Goal: Information Seeking & Learning: Learn about a topic

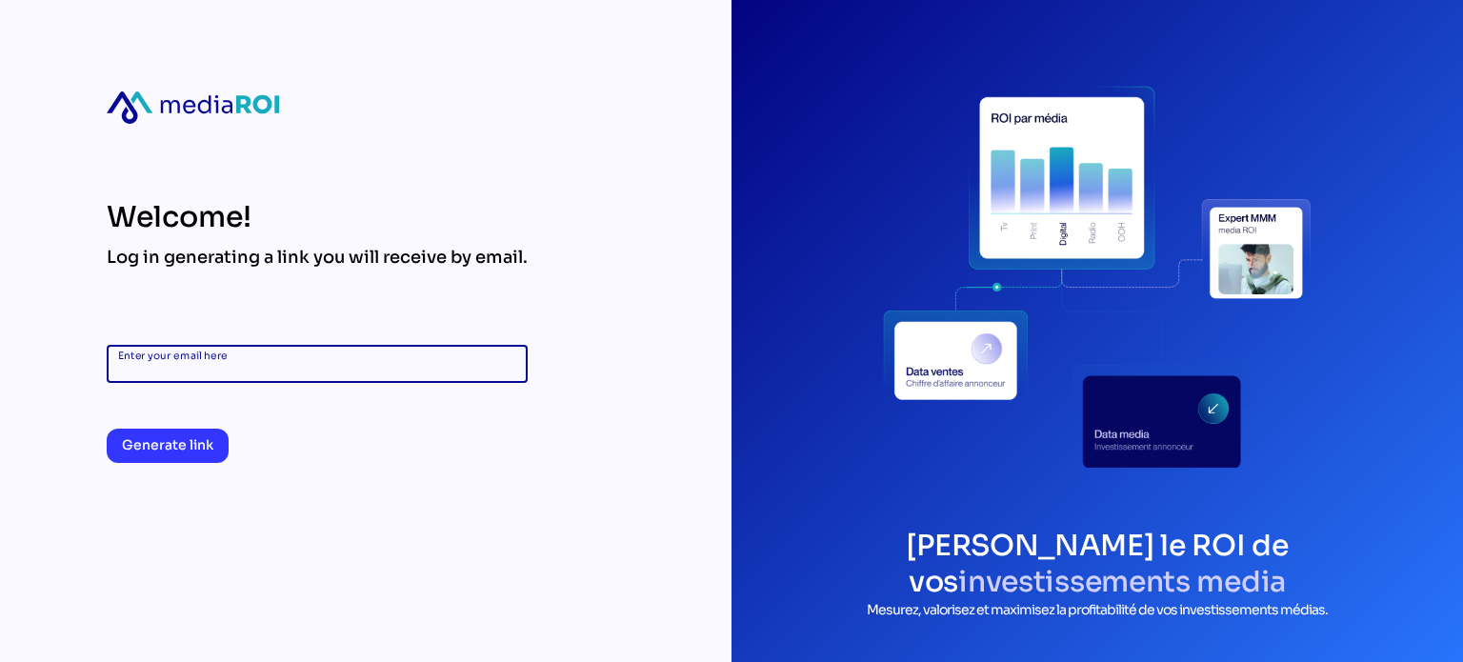
click at [377, 366] on input "Enter your email here" at bounding box center [317, 364] width 398 height 38
drag, startPoint x: 303, startPoint y: 363, endPoint x: 187, endPoint y: 368, distance: 116.3
click at [187, 368] on input "**********" at bounding box center [317, 364] width 398 height 38
type input "**********"
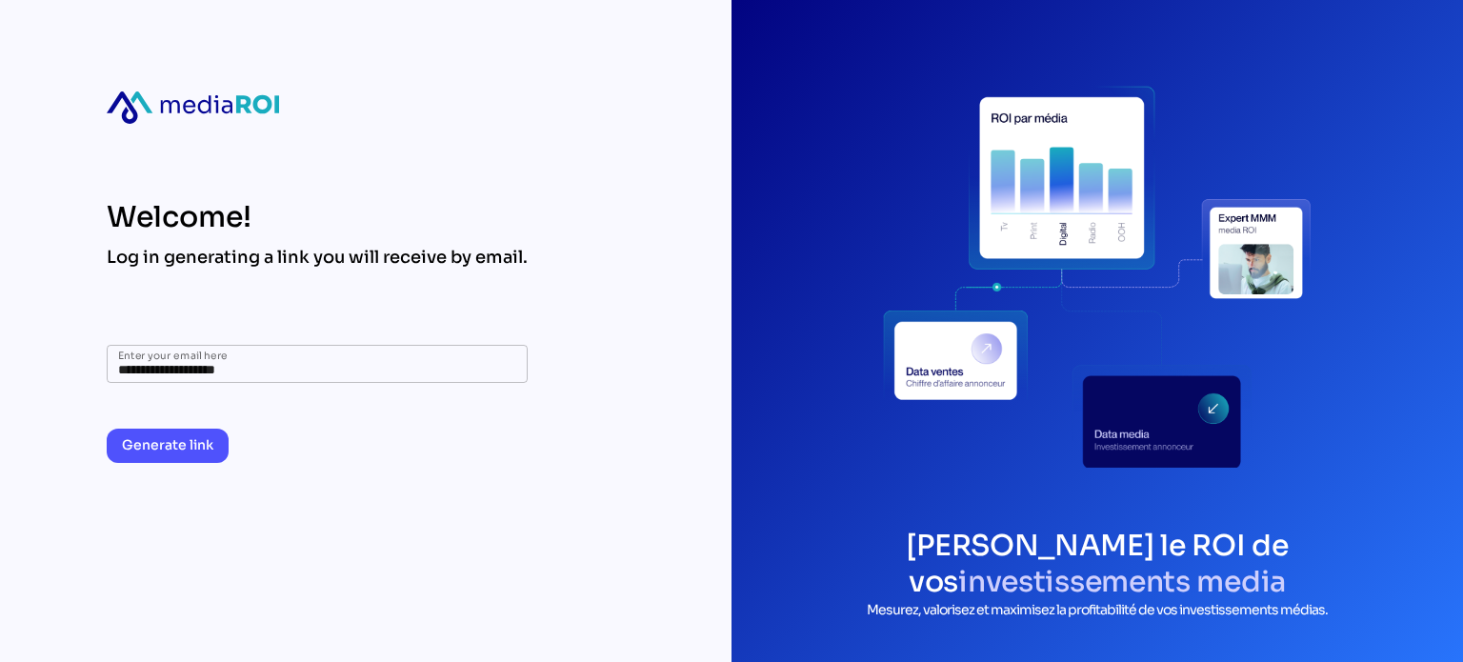
click at [196, 446] on span "Generate link" at bounding box center [167, 444] width 91 height 23
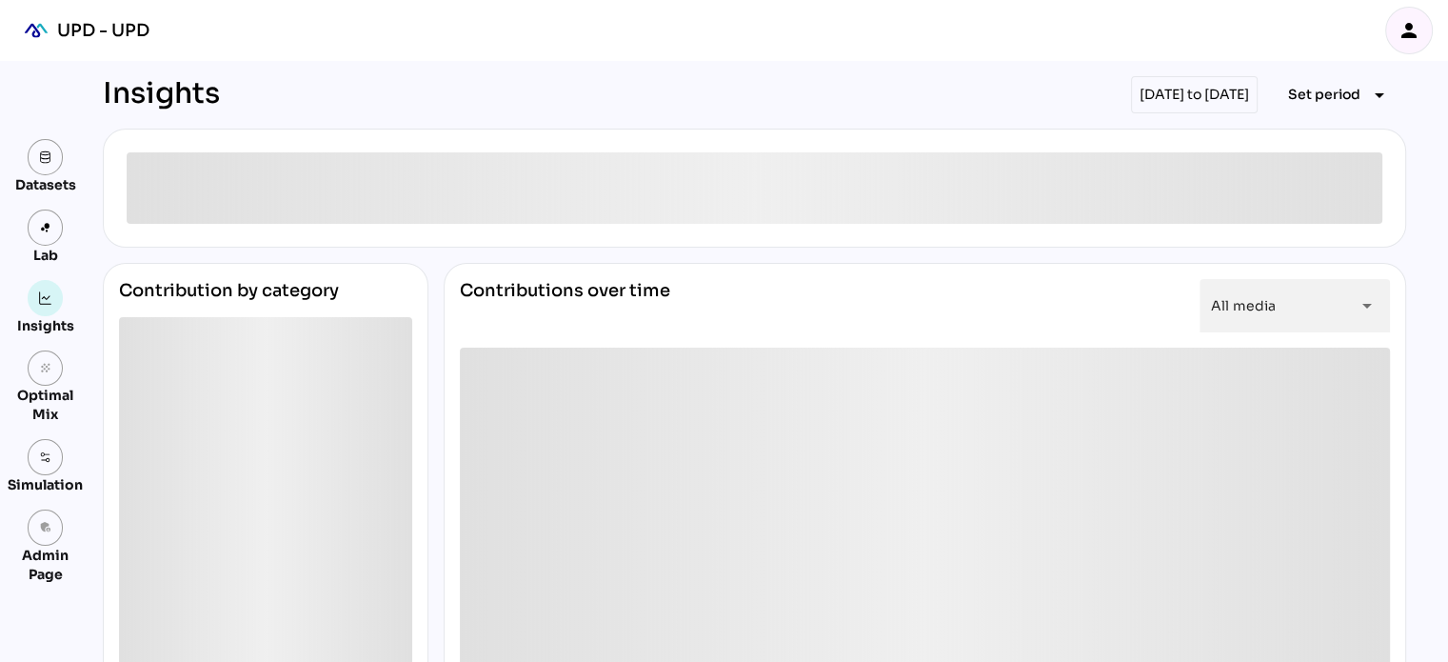
click at [1409, 36] on icon "person" at bounding box center [1409, 30] width 23 height 23
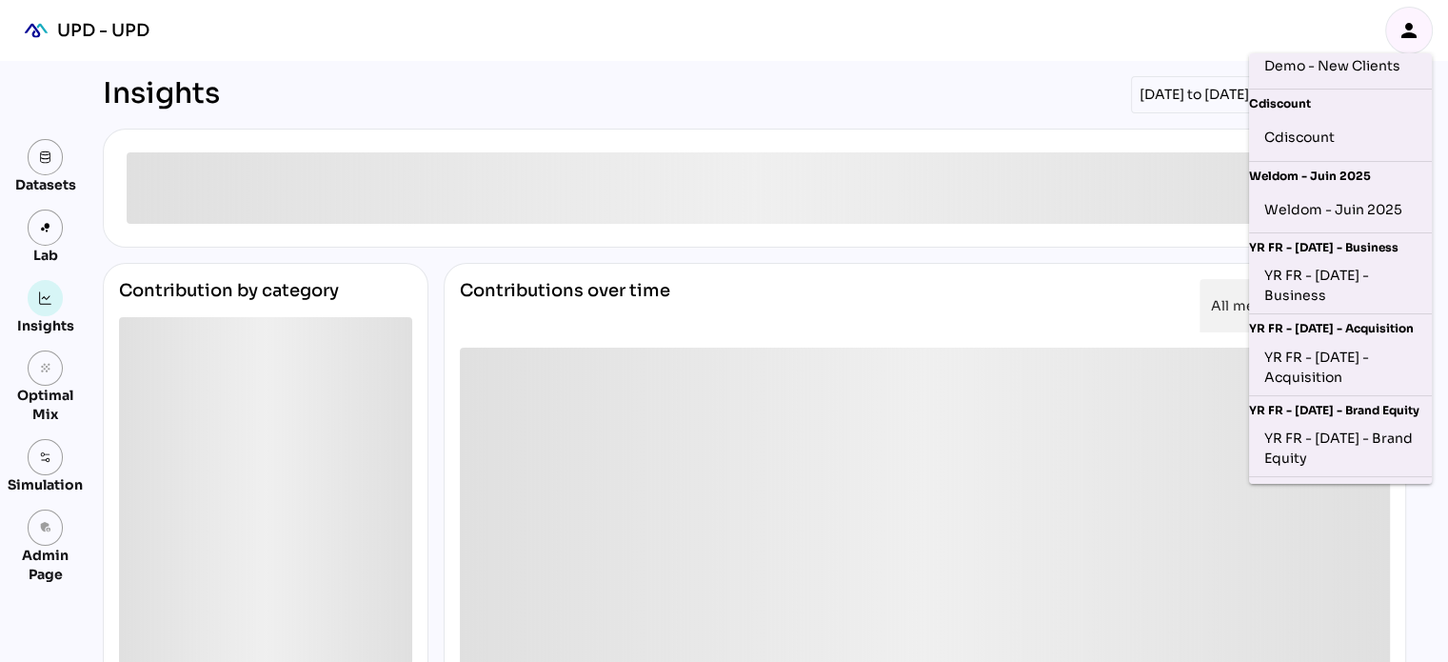
scroll to position [183, 0]
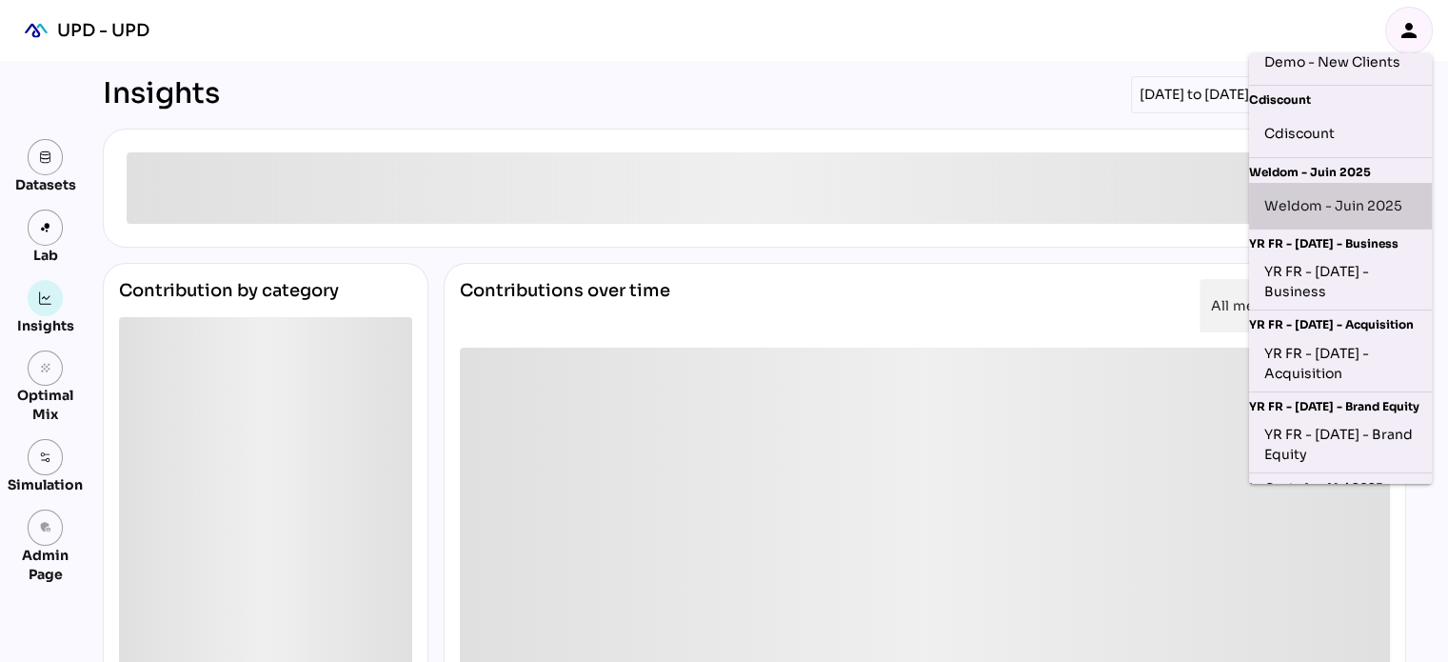
click at [1366, 200] on div "Weldom - Juin 2025" at bounding box center [1340, 205] width 152 height 30
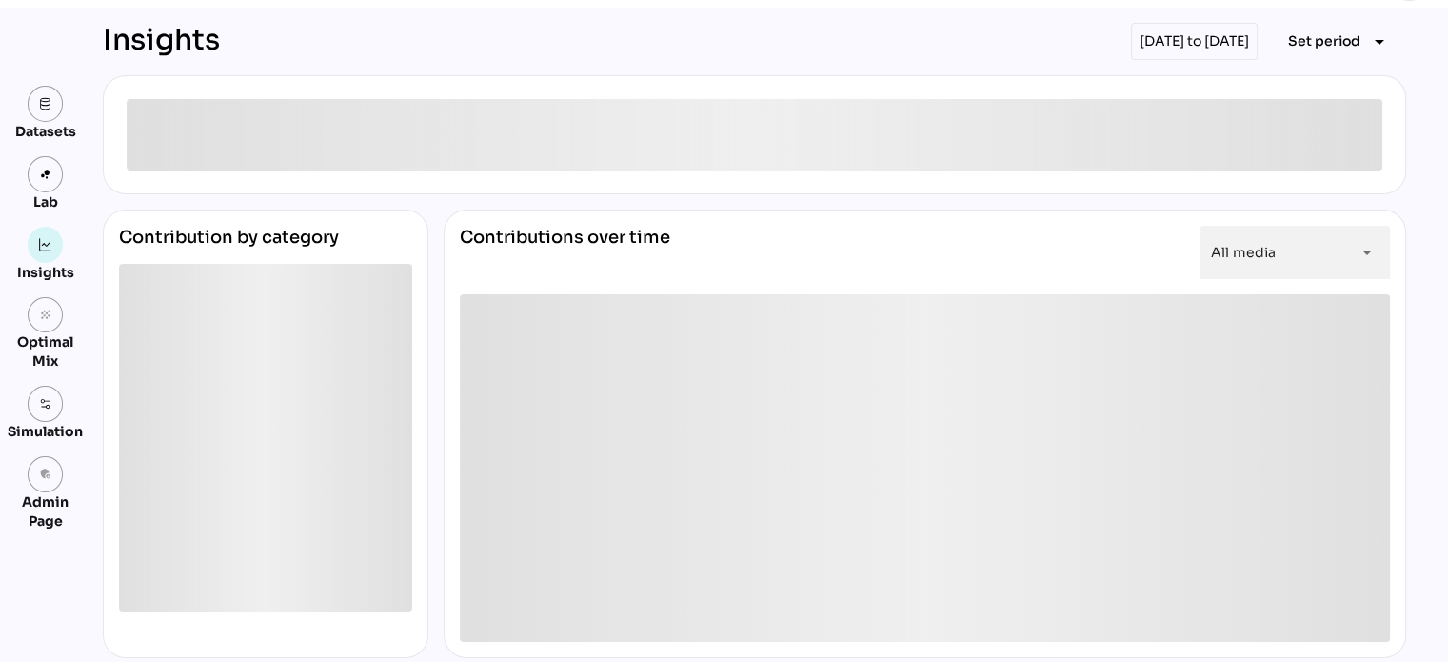
scroll to position [0, 0]
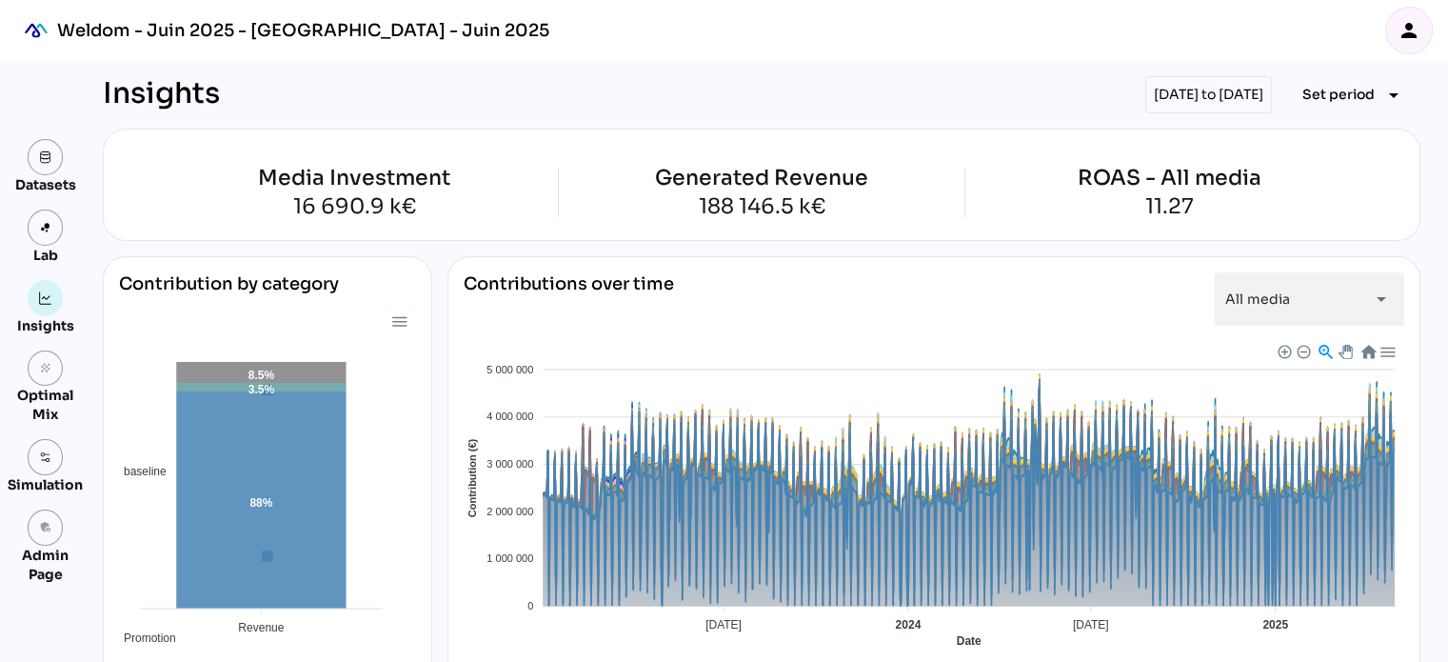
click at [1224, 98] on div "[DATE] to [DATE]" at bounding box center [1208, 94] width 127 height 37
click at [1324, 99] on span "Set period" at bounding box center [1339, 94] width 72 height 23
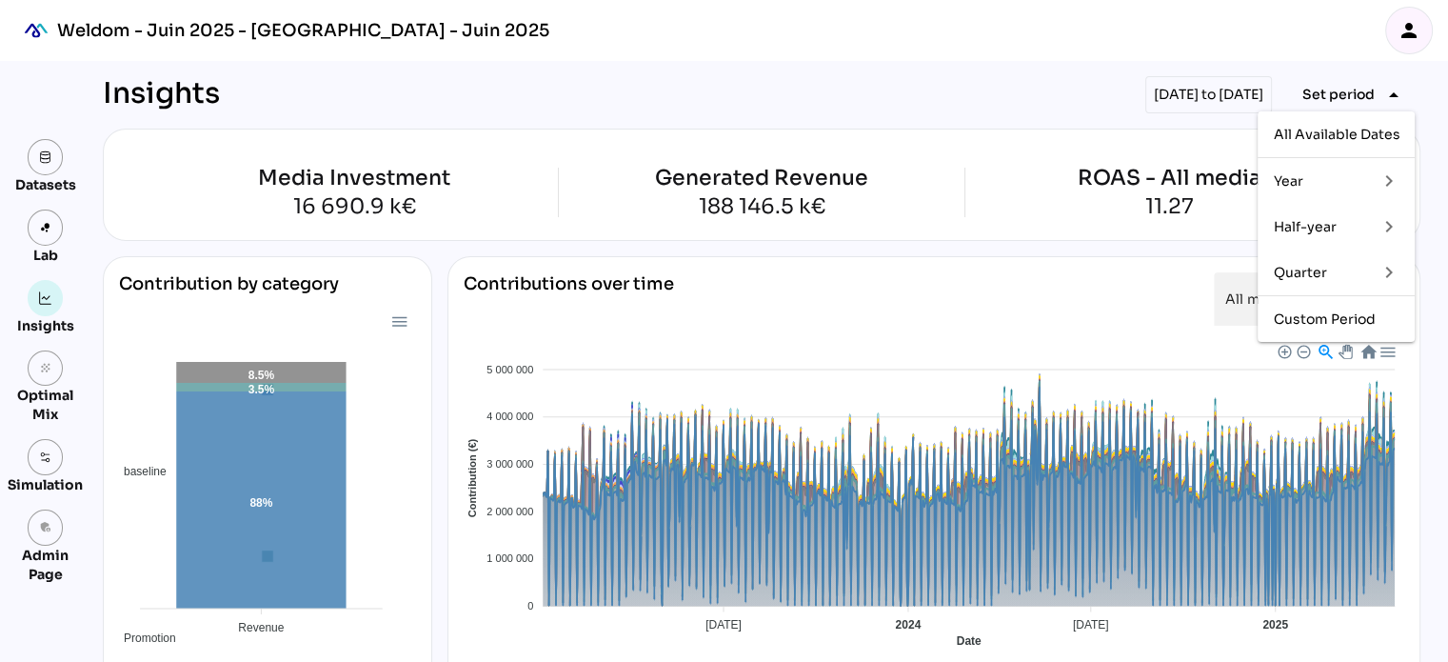
click at [1333, 272] on div "Quarter" at bounding box center [1317, 273] width 89 height 16
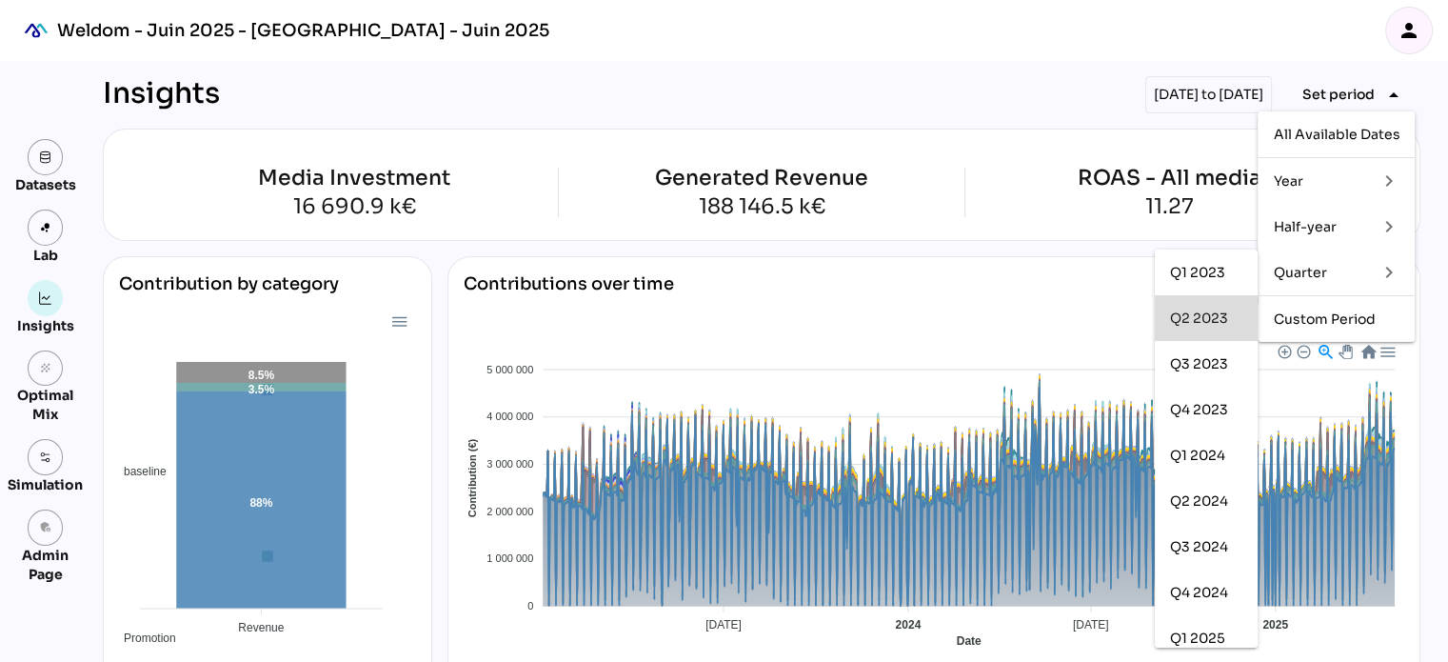
click at [1217, 327] on div "Q2 2023" at bounding box center [1206, 318] width 72 height 30
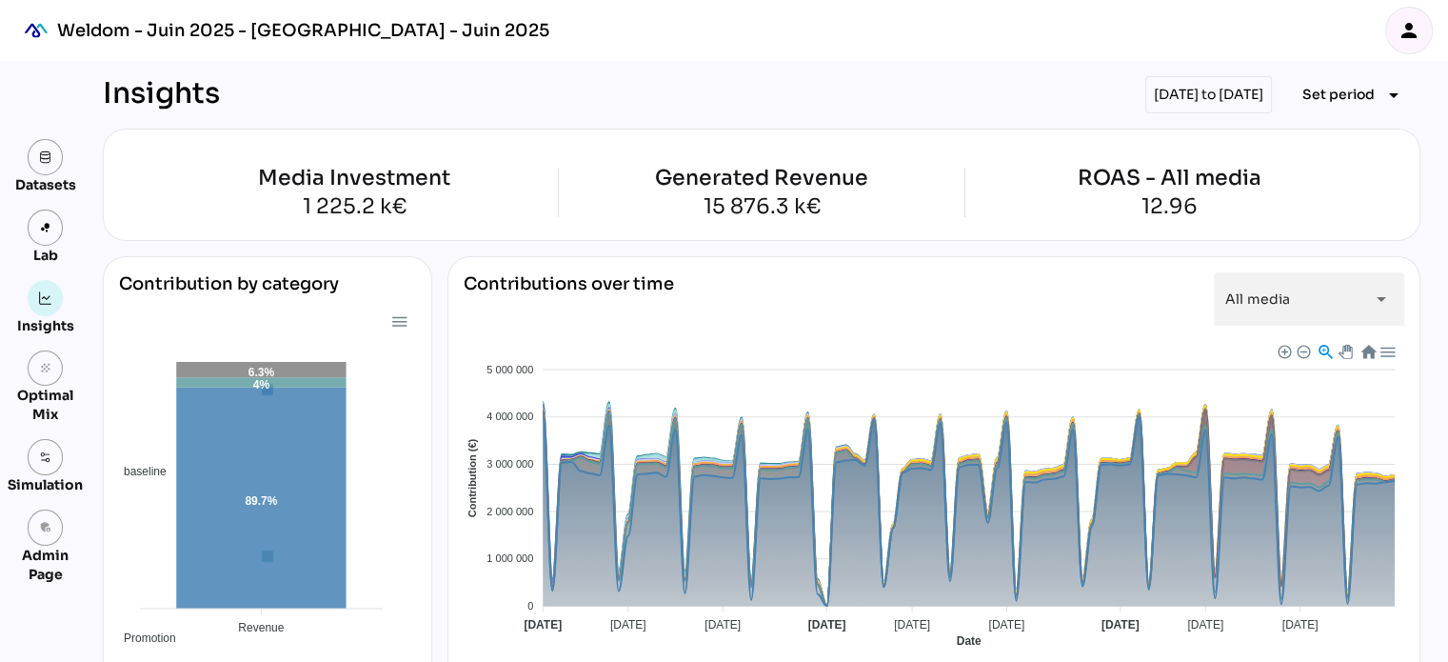
click at [1407, 22] on icon "person" at bounding box center [1409, 30] width 23 height 23
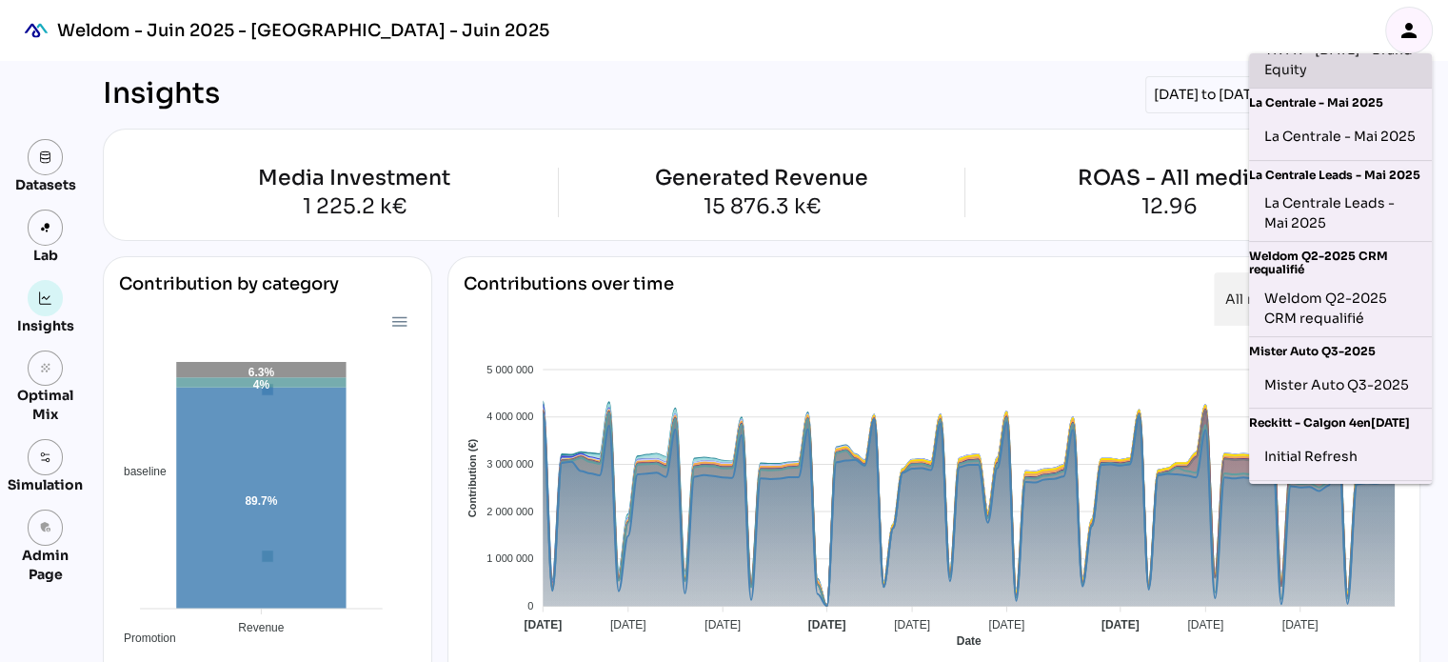
scroll to position [567, 0]
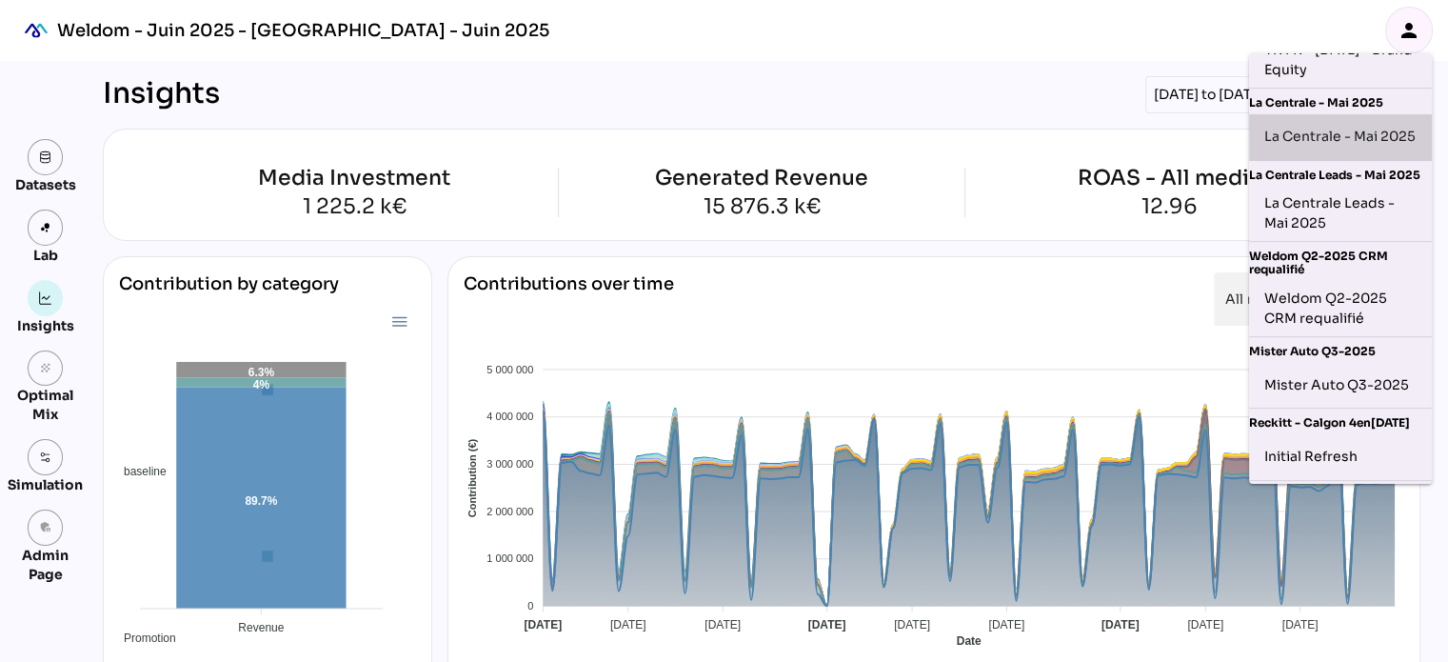
click at [1336, 143] on div "La Centrale - Mai 2025" at bounding box center [1340, 137] width 152 height 30
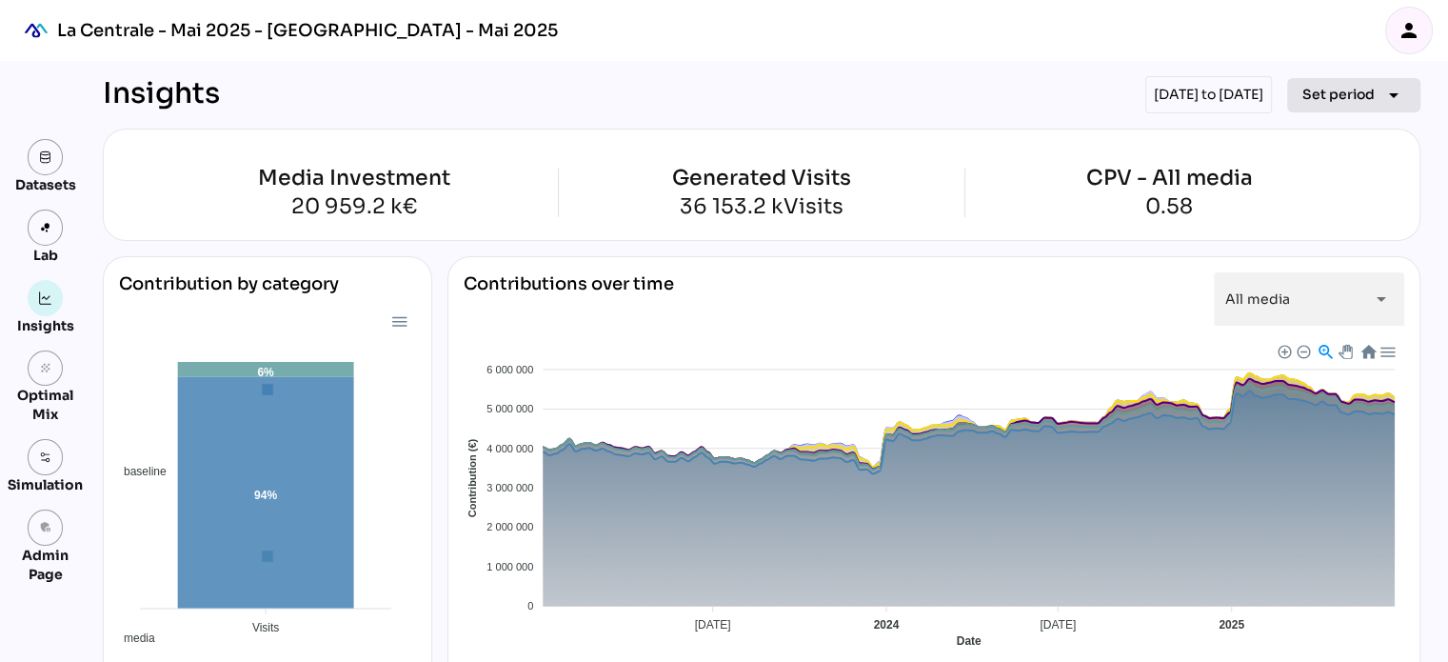
click at [1341, 96] on span "Set period" at bounding box center [1339, 94] width 72 height 23
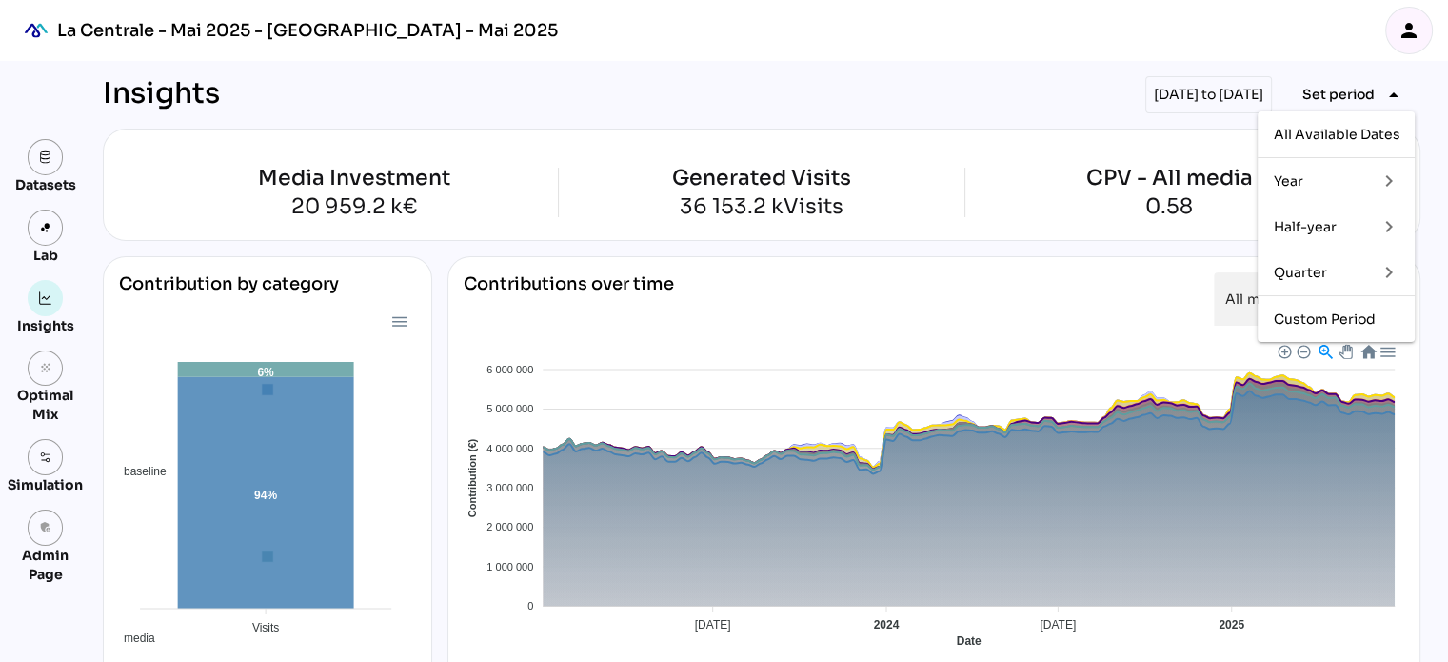
click at [1318, 269] on div "Quarter" at bounding box center [1317, 273] width 89 height 16
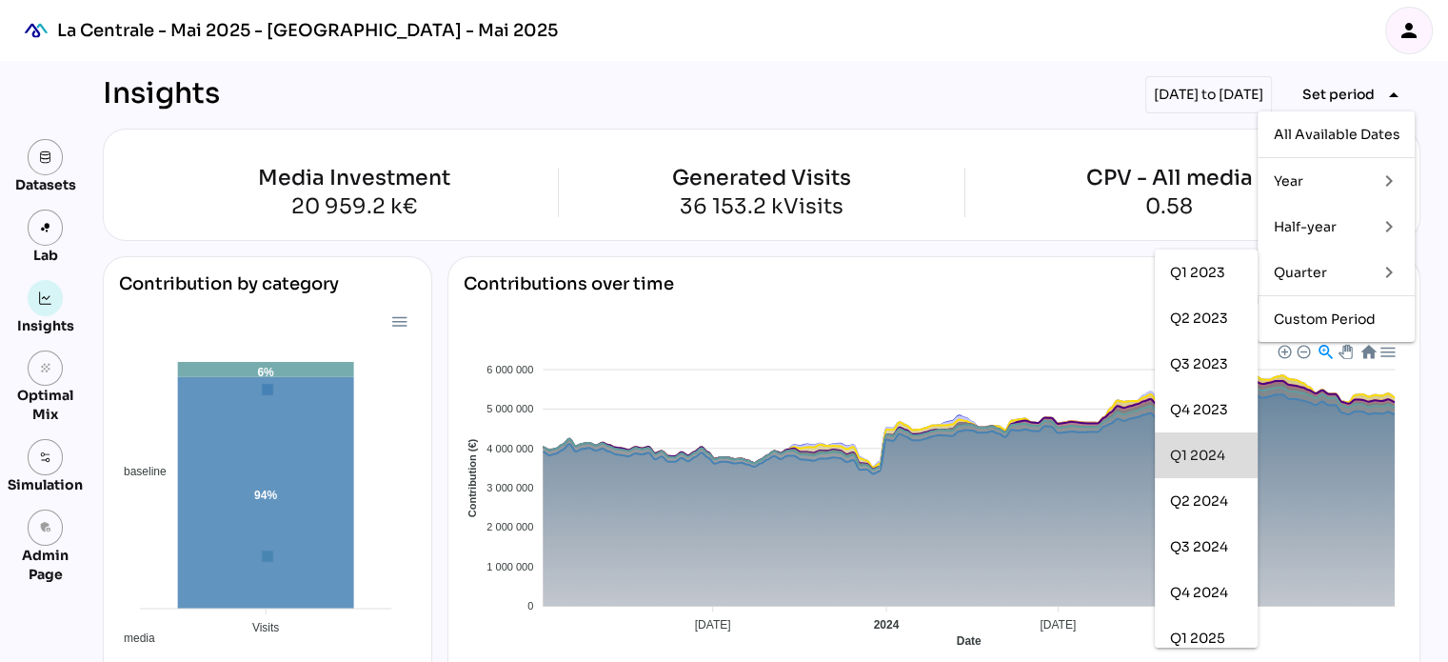
click at [1205, 459] on div "Q1 2024" at bounding box center [1206, 456] width 72 height 16
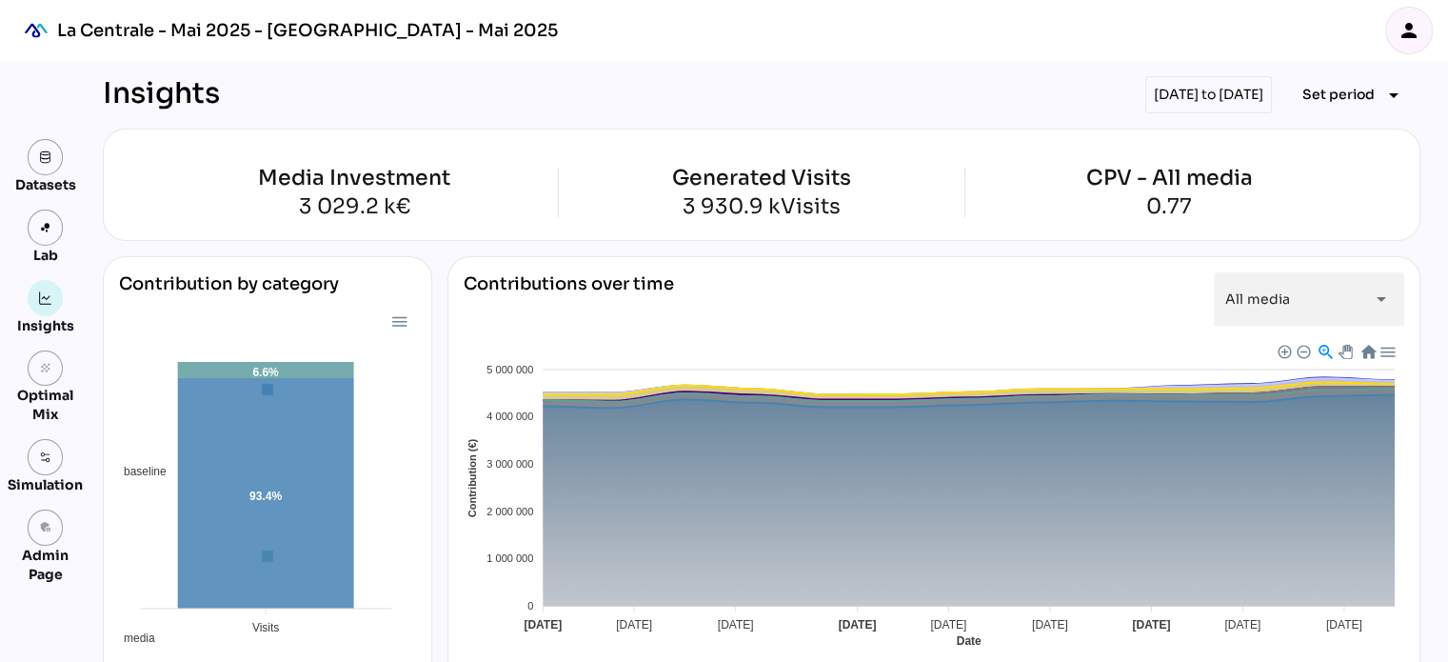
click at [1413, 33] on icon "person" at bounding box center [1409, 30] width 23 height 23
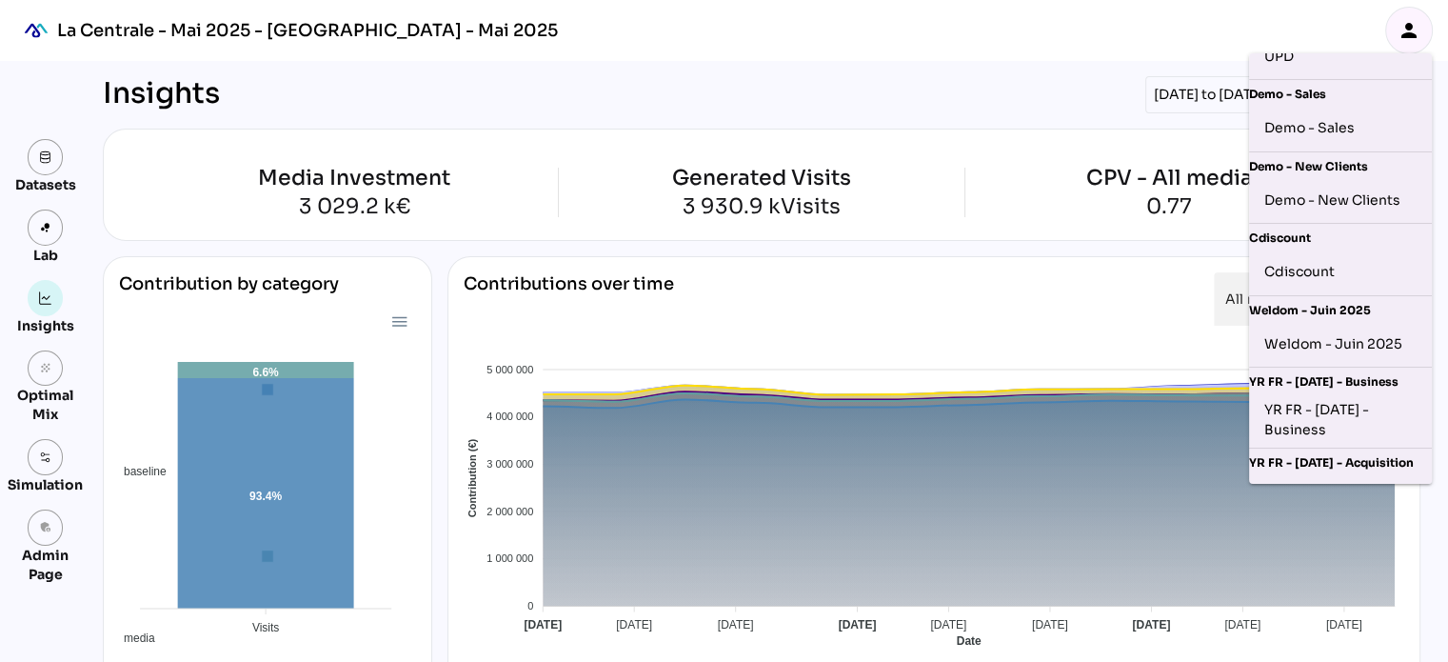
scroll to position [46, 0]
click at [1351, 339] on div "Weldom - Juin 2025" at bounding box center [1340, 343] width 152 height 30
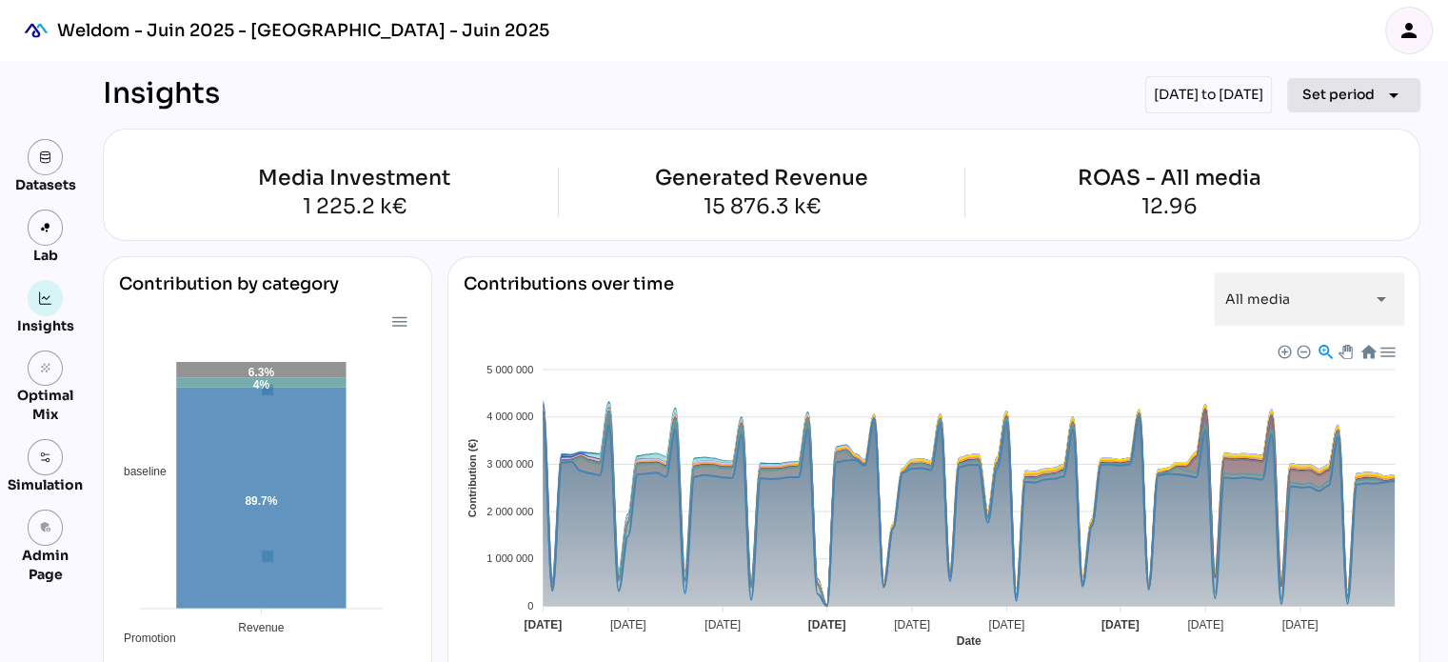
click at [1304, 99] on span "Set period" at bounding box center [1339, 94] width 72 height 23
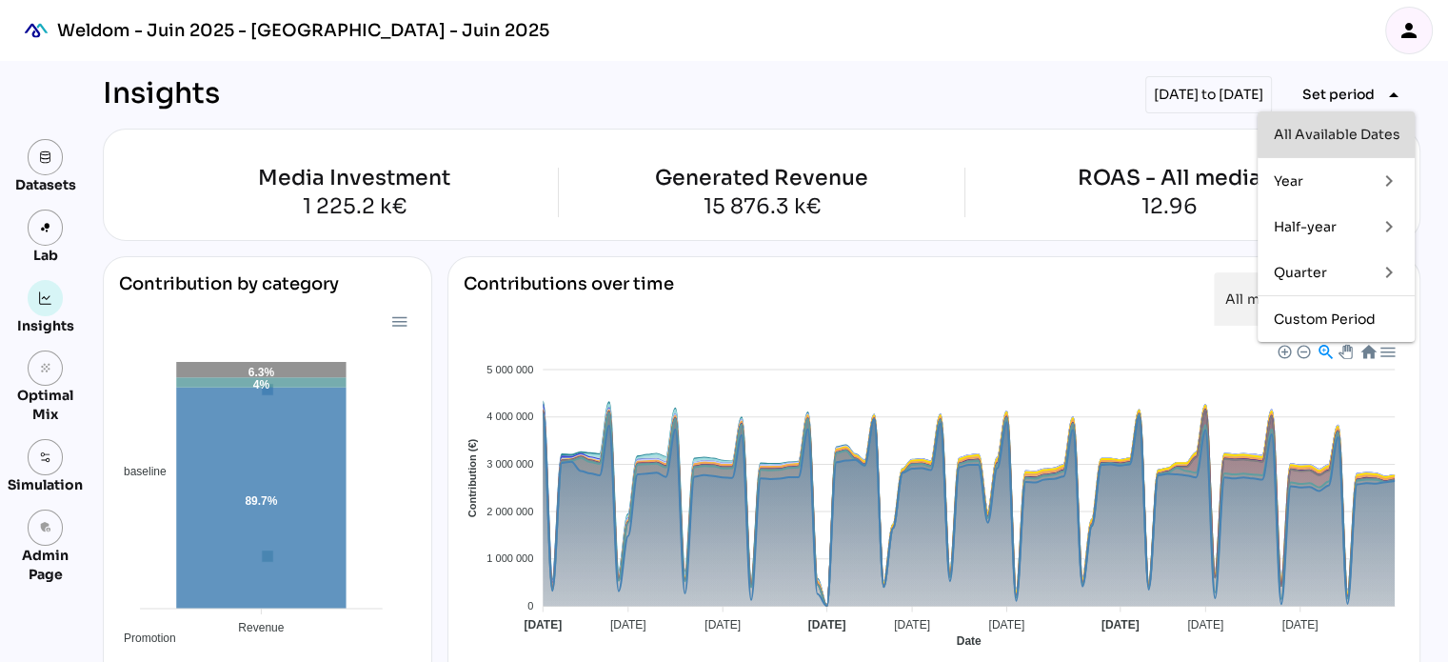
click at [1310, 135] on div "All Available Dates" at bounding box center [1336, 135] width 127 height 16
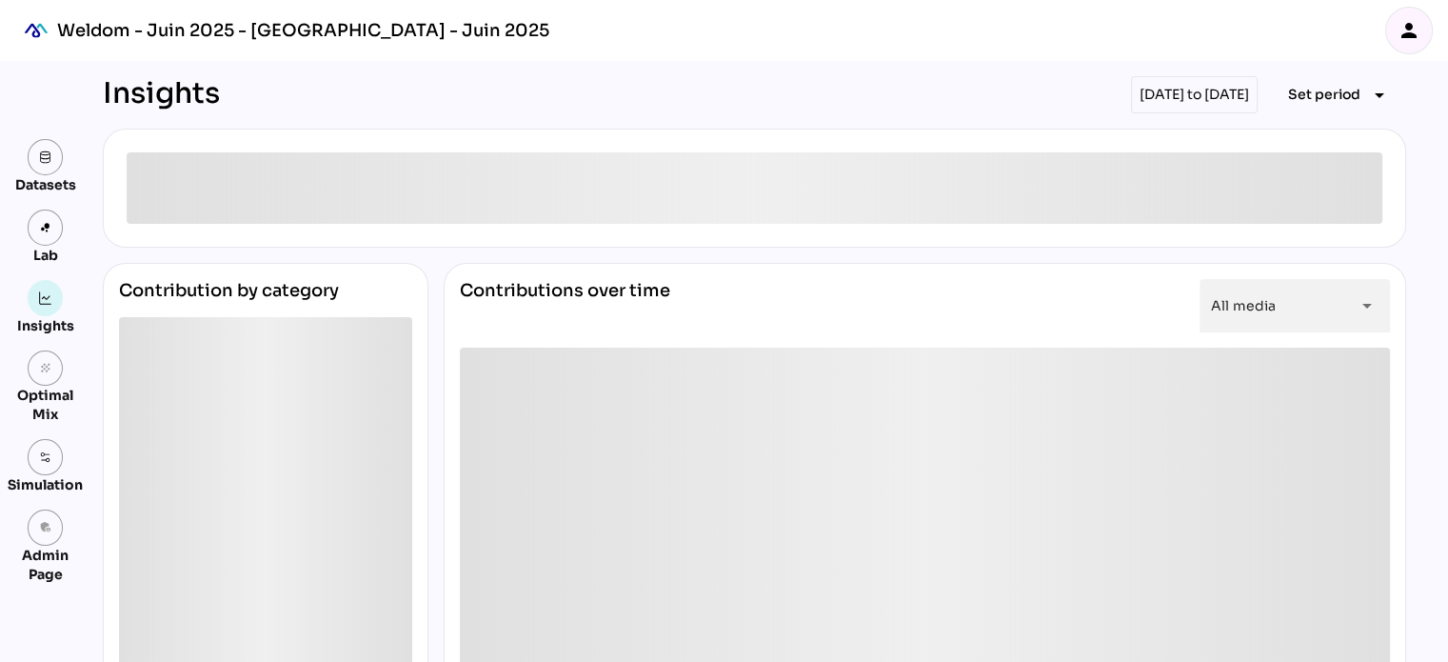
click at [1418, 25] on icon "person" at bounding box center [1409, 30] width 23 height 23
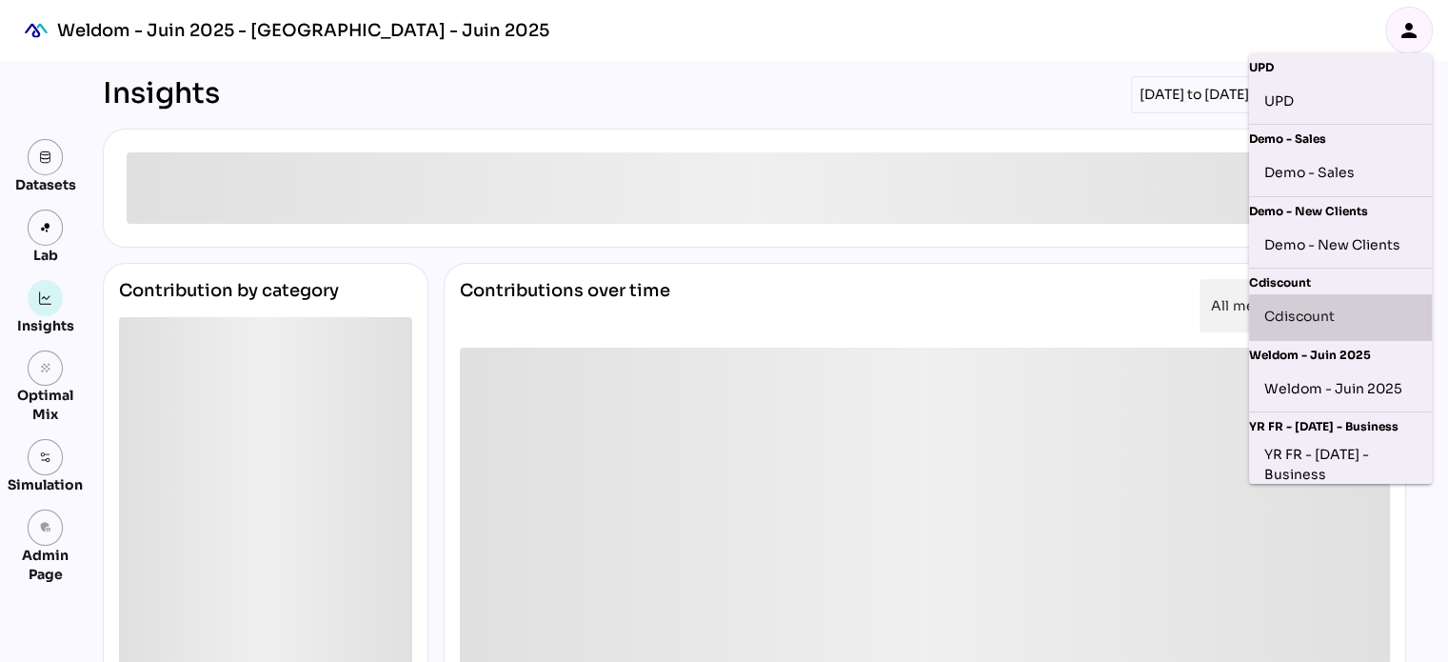
click at [1327, 323] on div "Cdiscount" at bounding box center [1340, 317] width 152 height 30
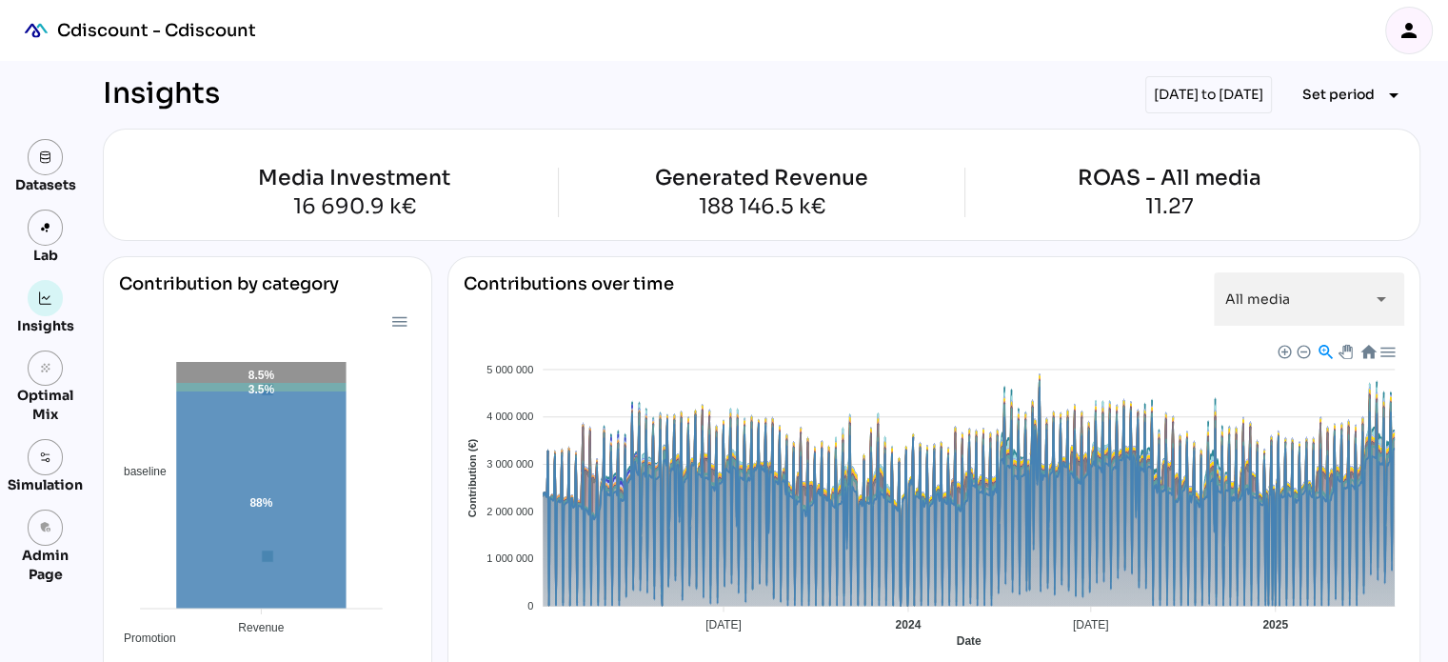
click at [1411, 30] on icon "person" at bounding box center [1409, 30] width 23 height 23
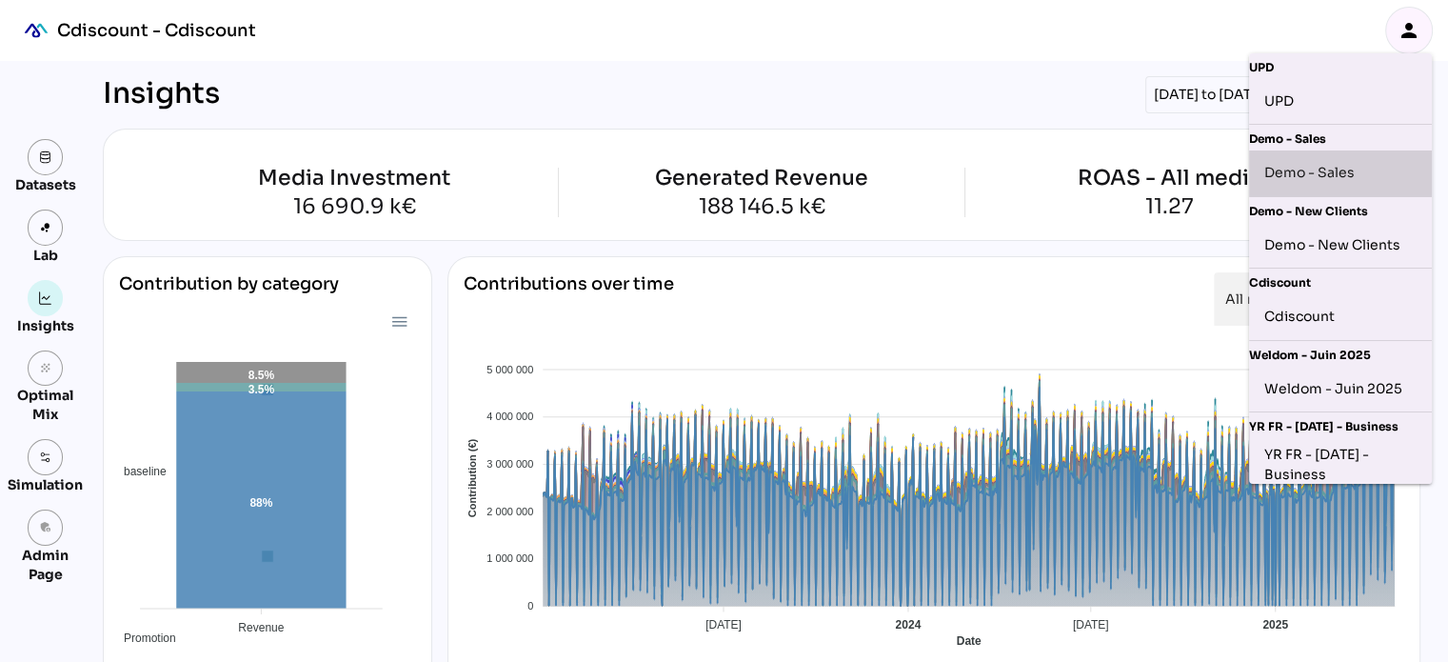
click at [1306, 169] on div "Demo - Sales" at bounding box center [1340, 173] width 152 height 30
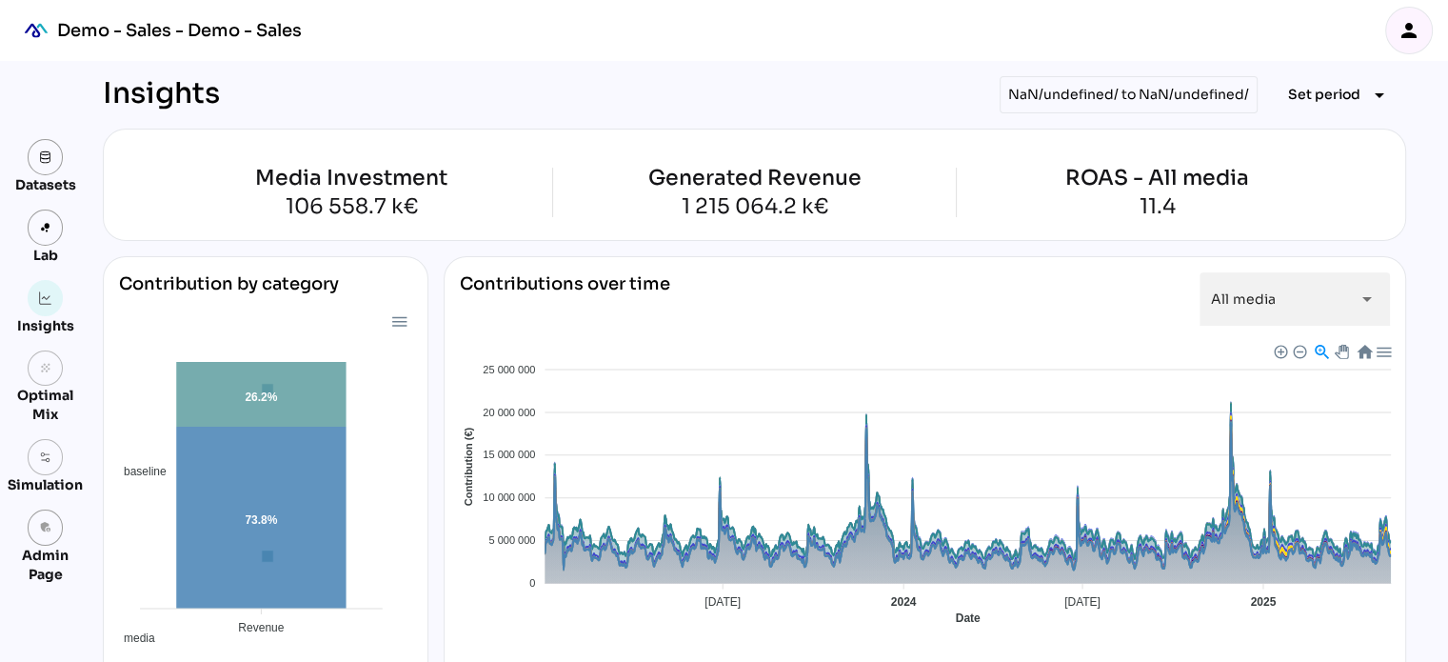
click at [1409, 35] on icon "person" at bounding box center [1409, 30] width 23 height 23
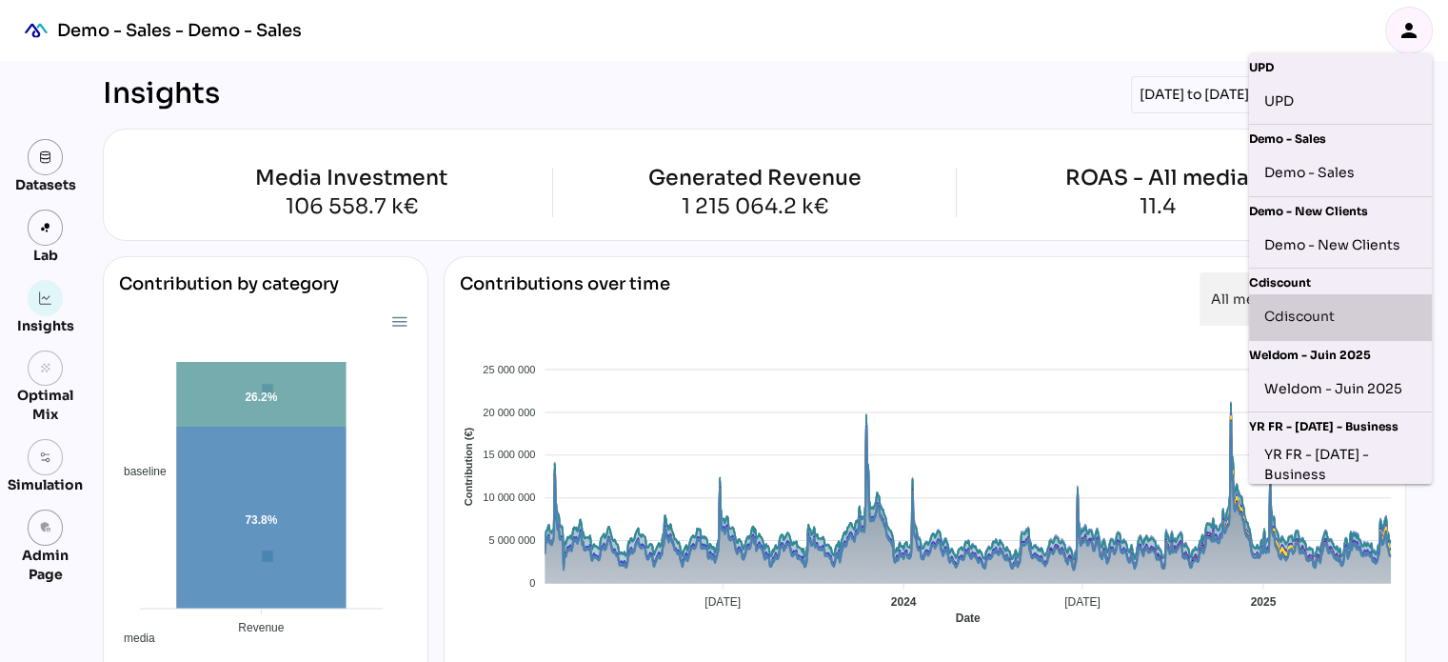
click at [1331, 316] on div "Cdiscount" at bounding box center [1340, 317] width 152 height 30
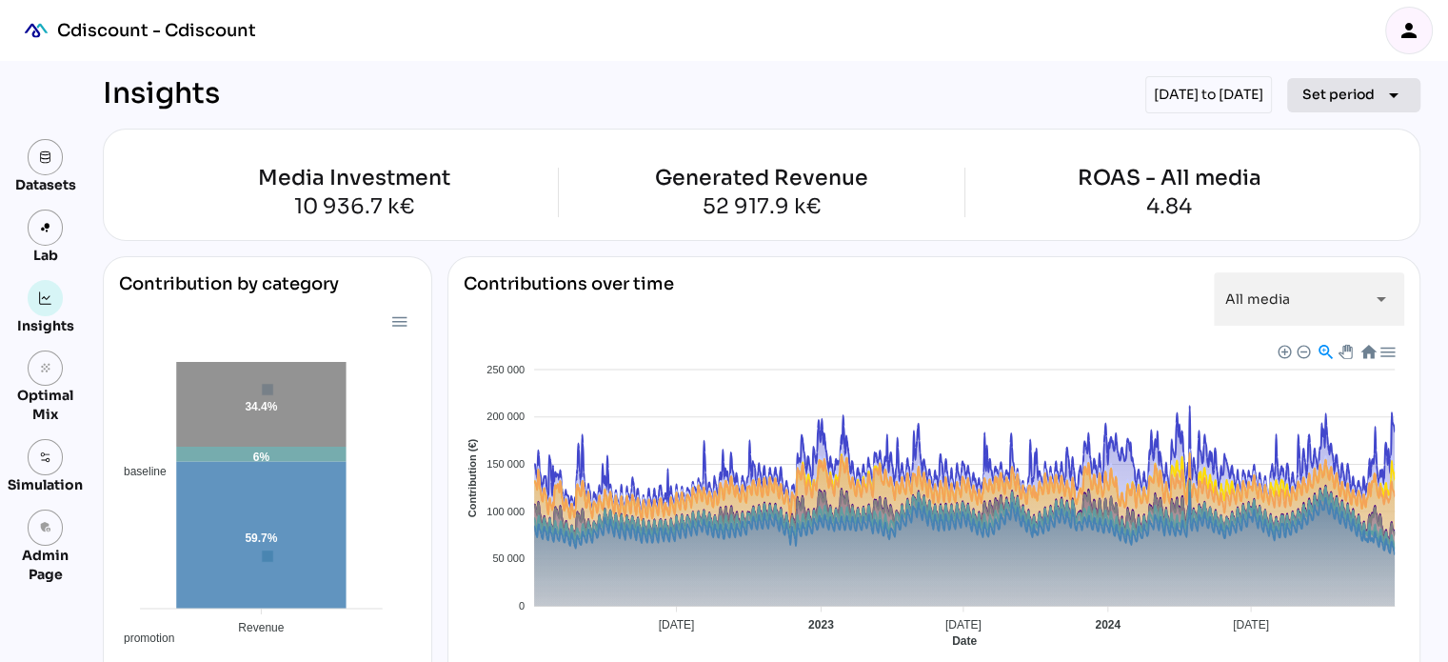
click at [1328, 96] on span "Set period" at bounding box center [1339, 94] width 72 height 23
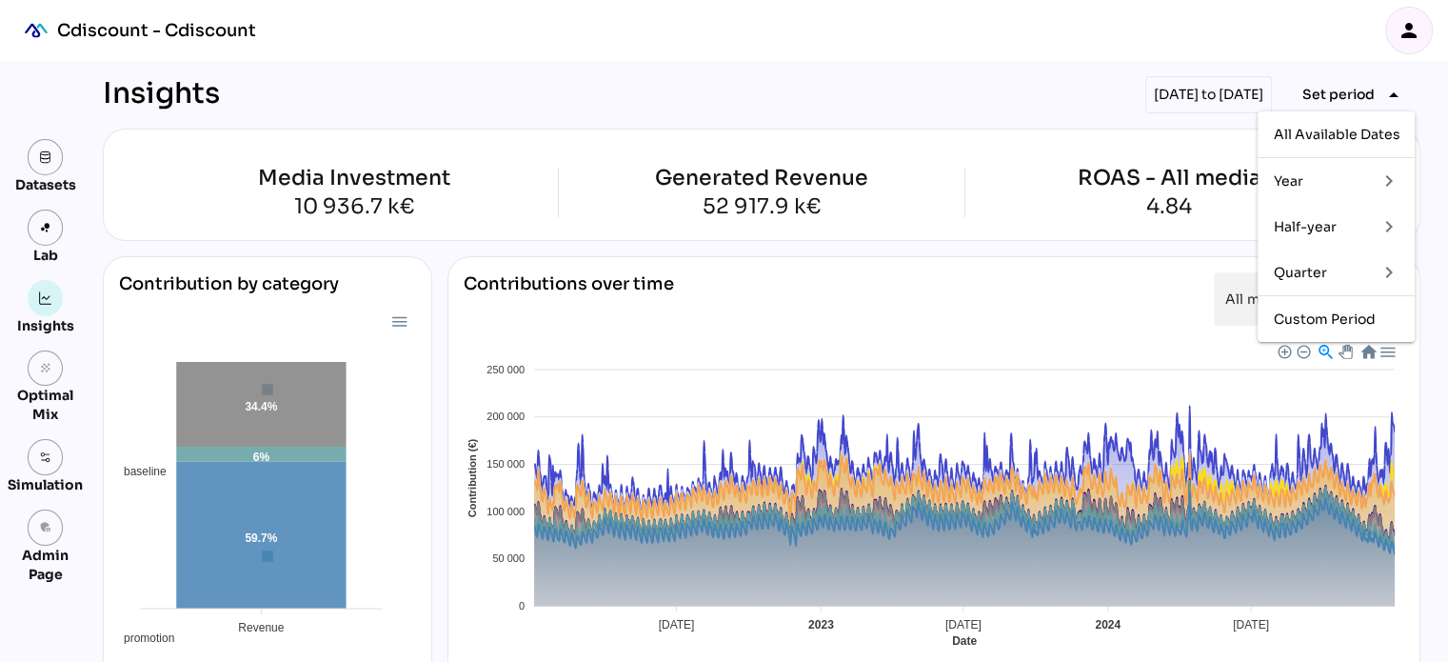
click at [1304, 282] on div "Quarter" at bounding box center [1317, 272] width 89 height 30
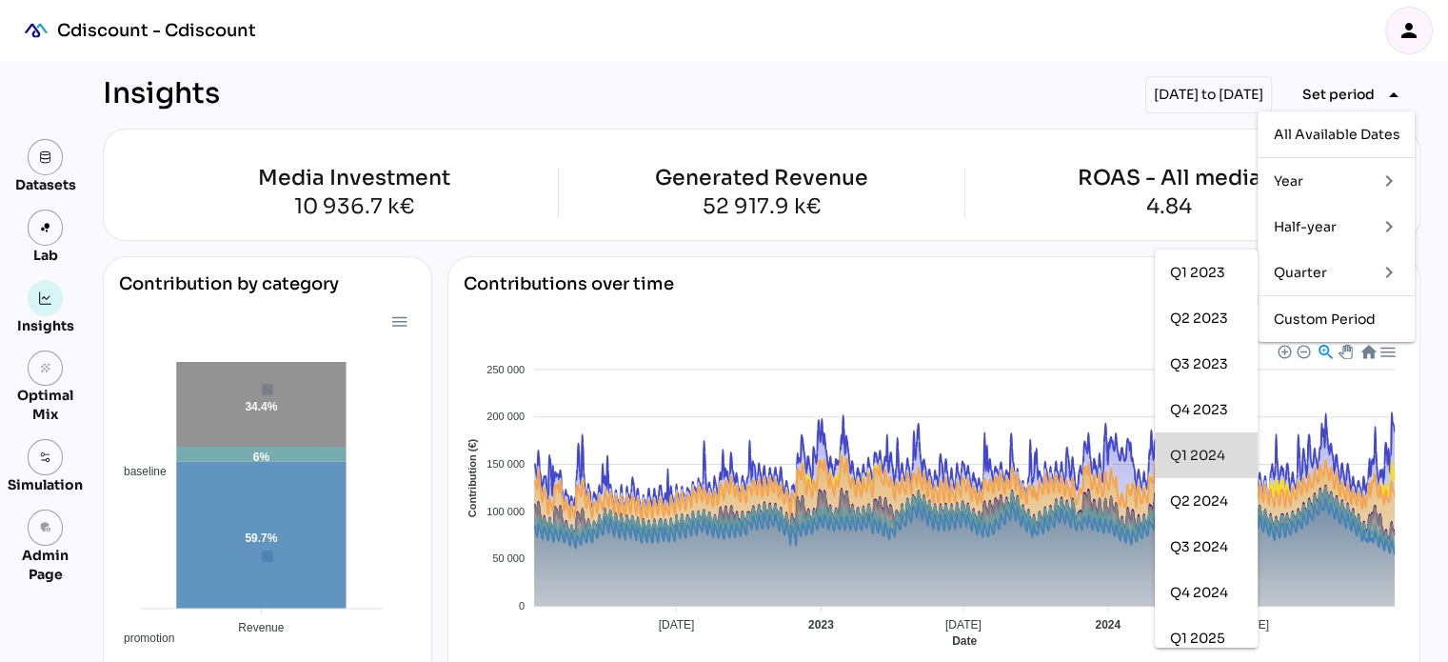
click at [1205, 448] on div "Q1 2024" at bounding box center [1206, 456] width 72 height 16
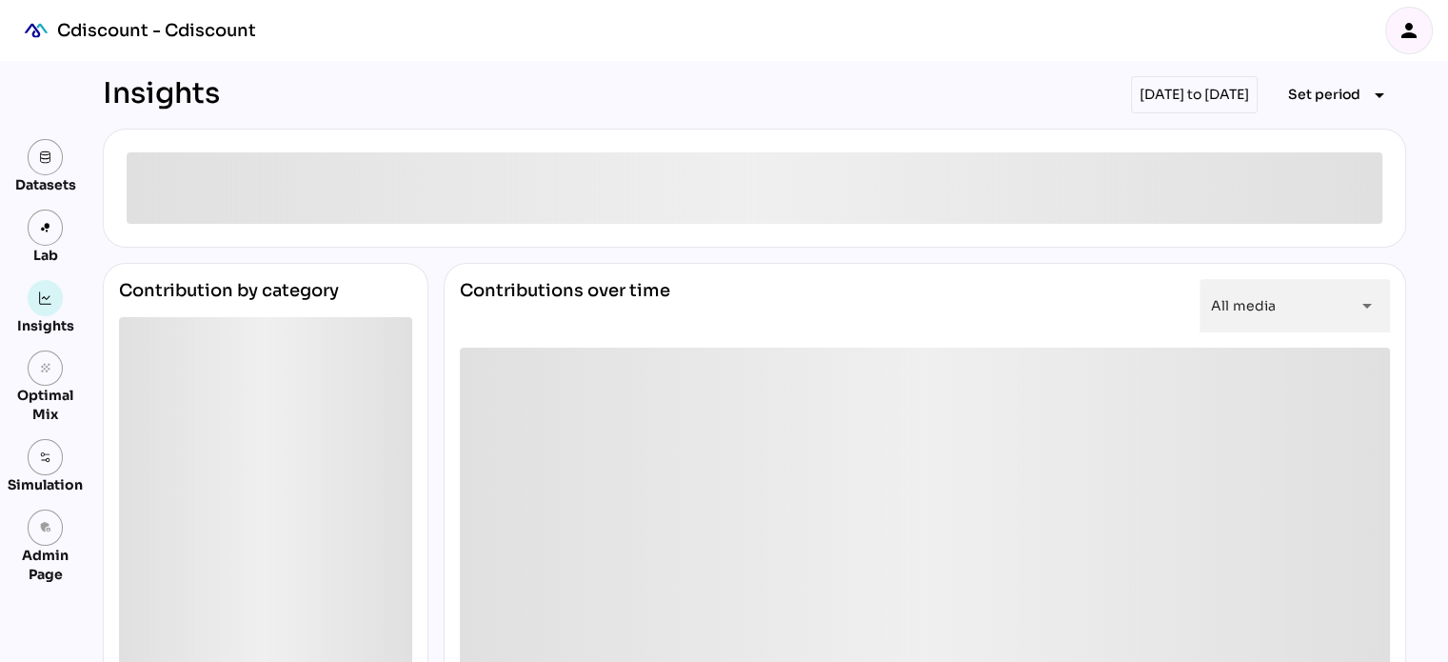
click at [1414, 33] on icon "person" at bounding box center [1409, 30] width 23 height 23
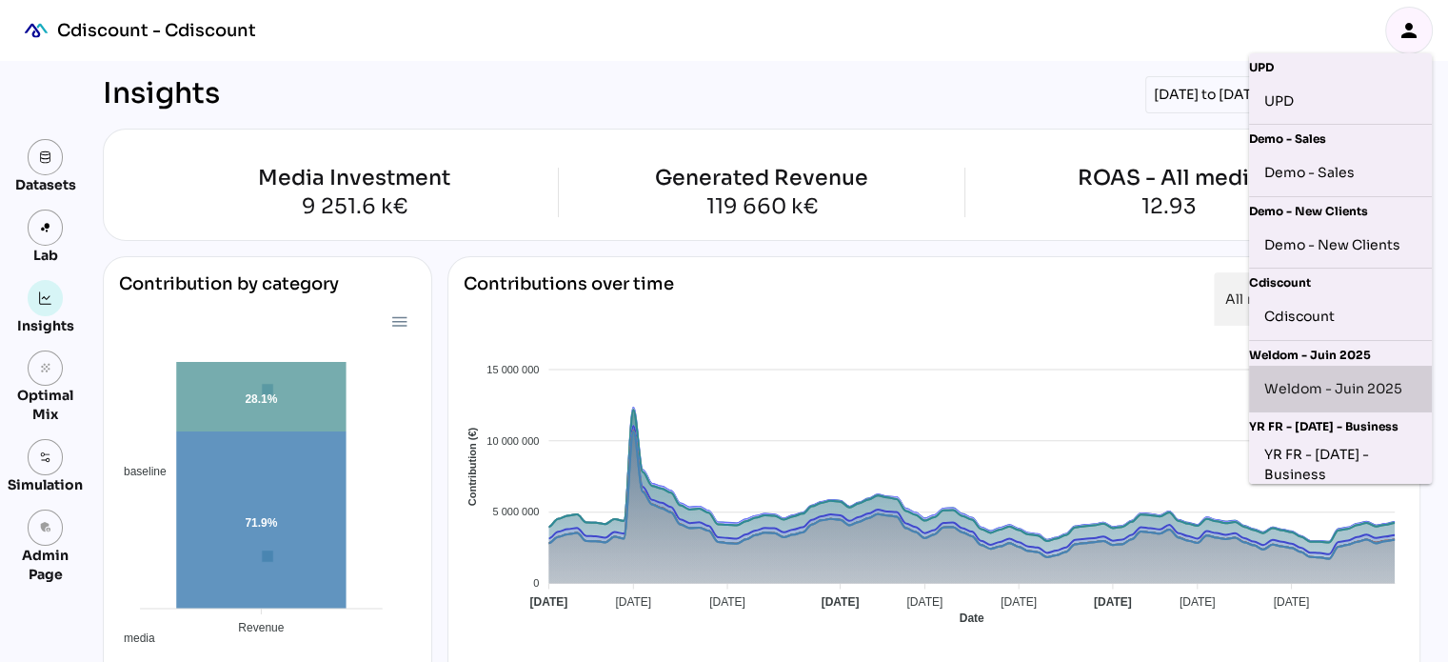
click at [1342, 384] on div "Weldom - Juin 2025" at bounding box center [1340, 388] width 152 height 30
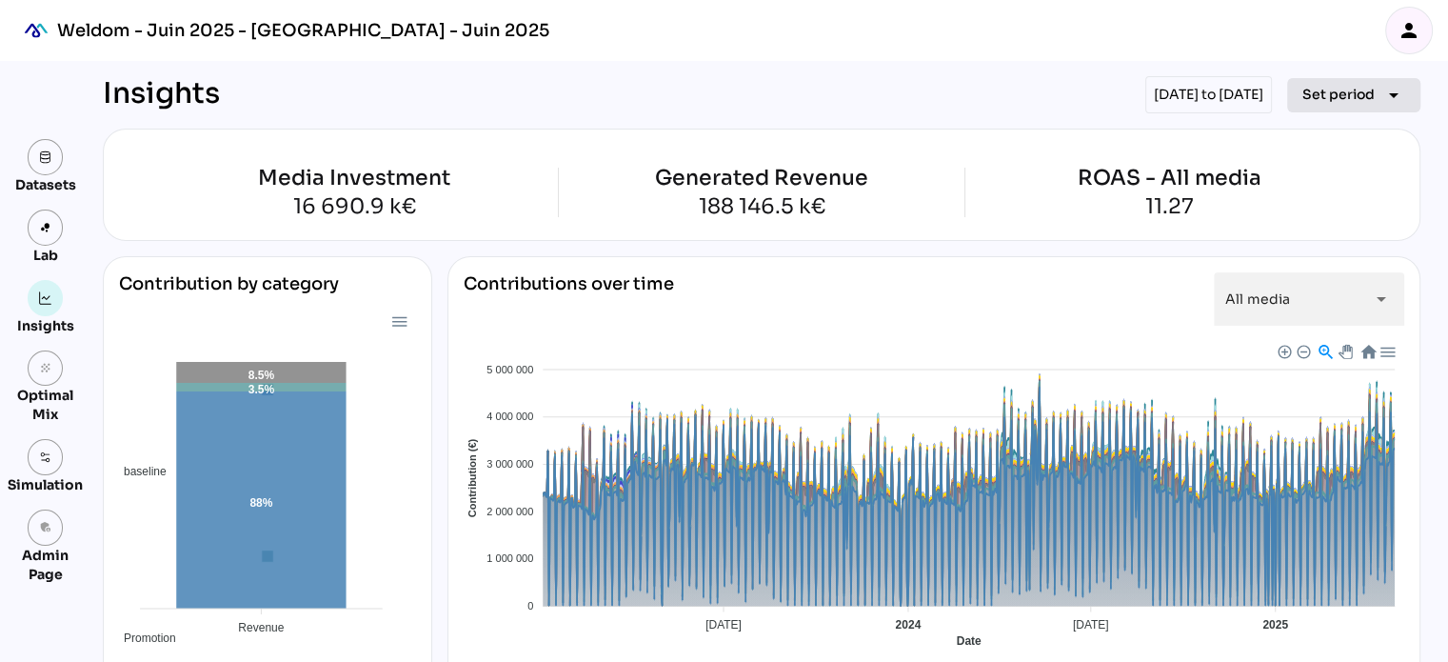
click at [1383, 98] on icon "arrow_drop_down" at bounding box center [1394, 95] width 23 height 23
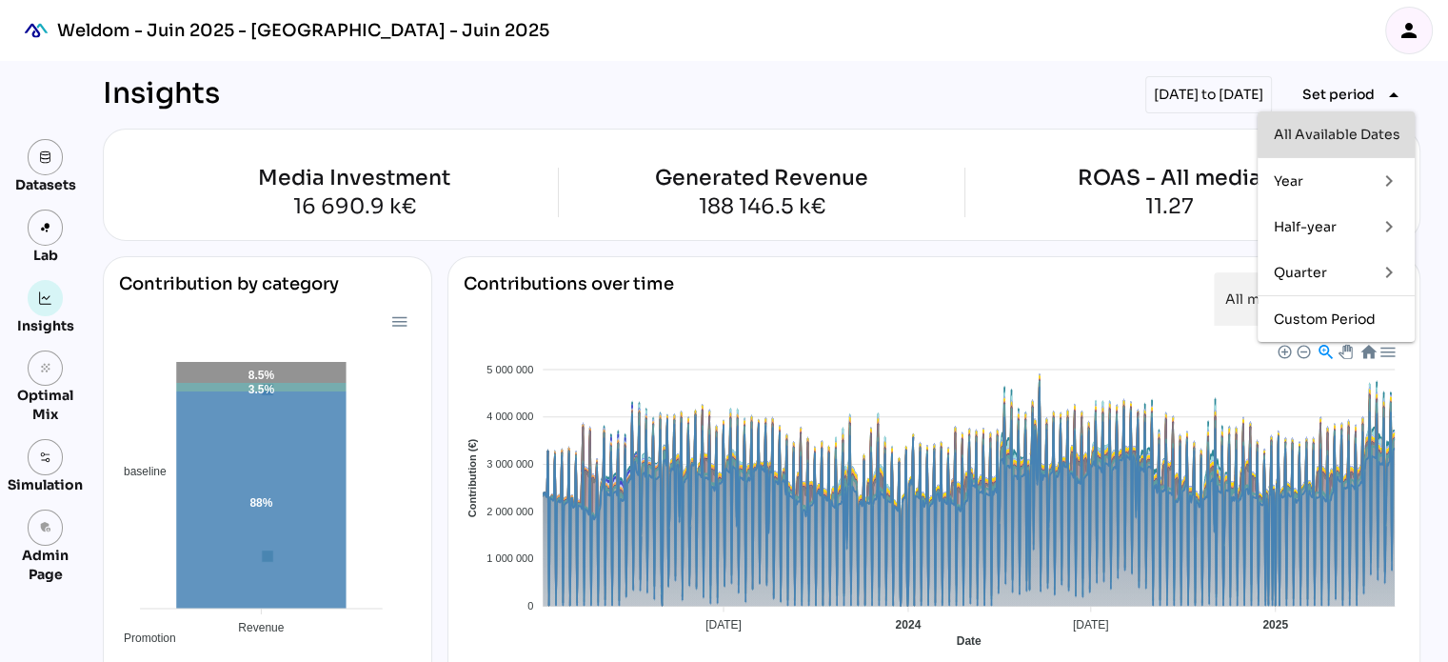
click at [1356, 149] on div "All Available Dates" at bounding box center [1336, 134] width 157 height 46
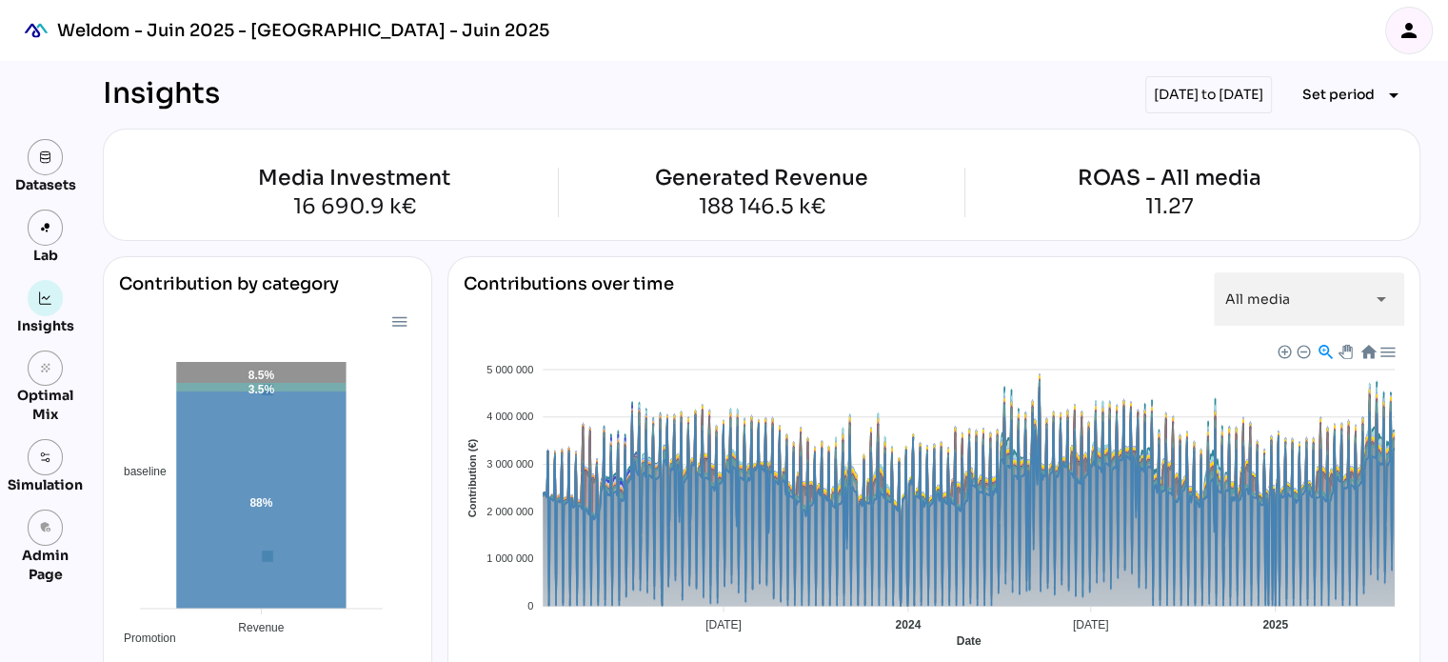
click at [1405, 32] on icon "person" at bounding box center [1409, 30] width 23 height 23
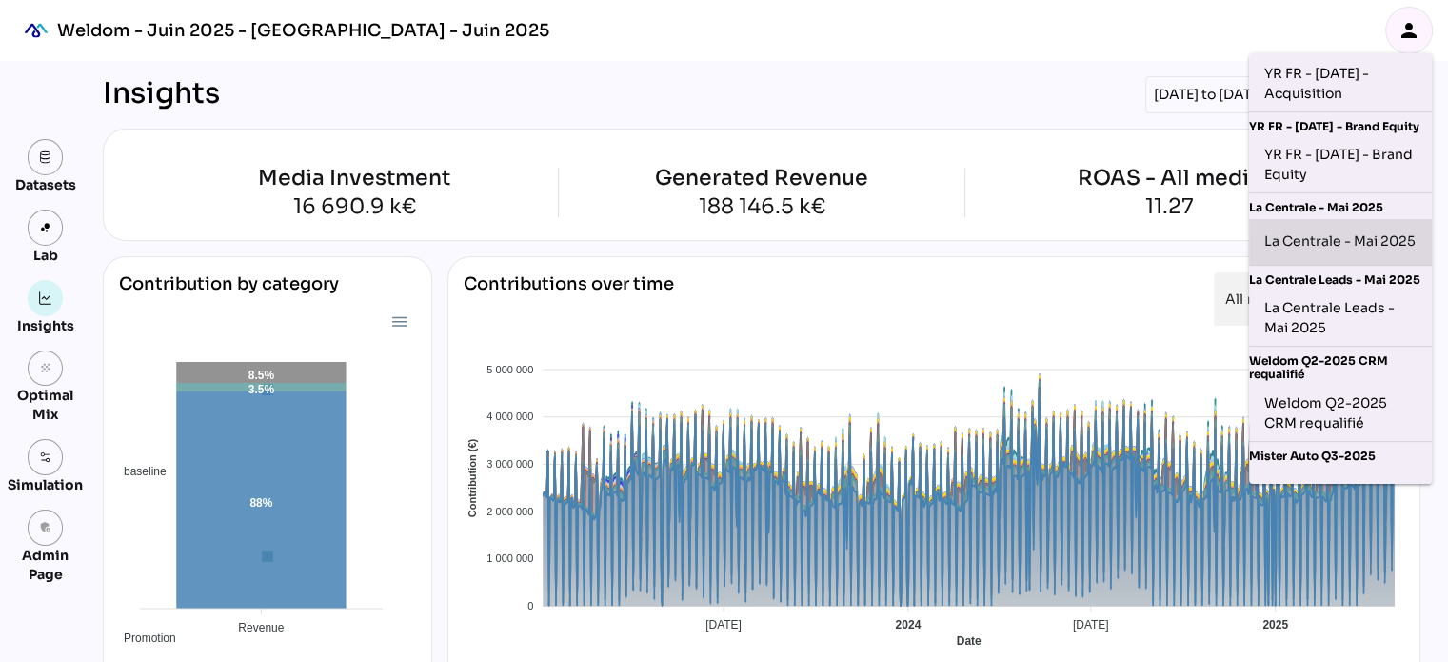
scroll to position [464, 0]
click at [1329, 250] on div "La Centrale - Mai 2025" at bounding box center [1340, 241] width 152 height 30
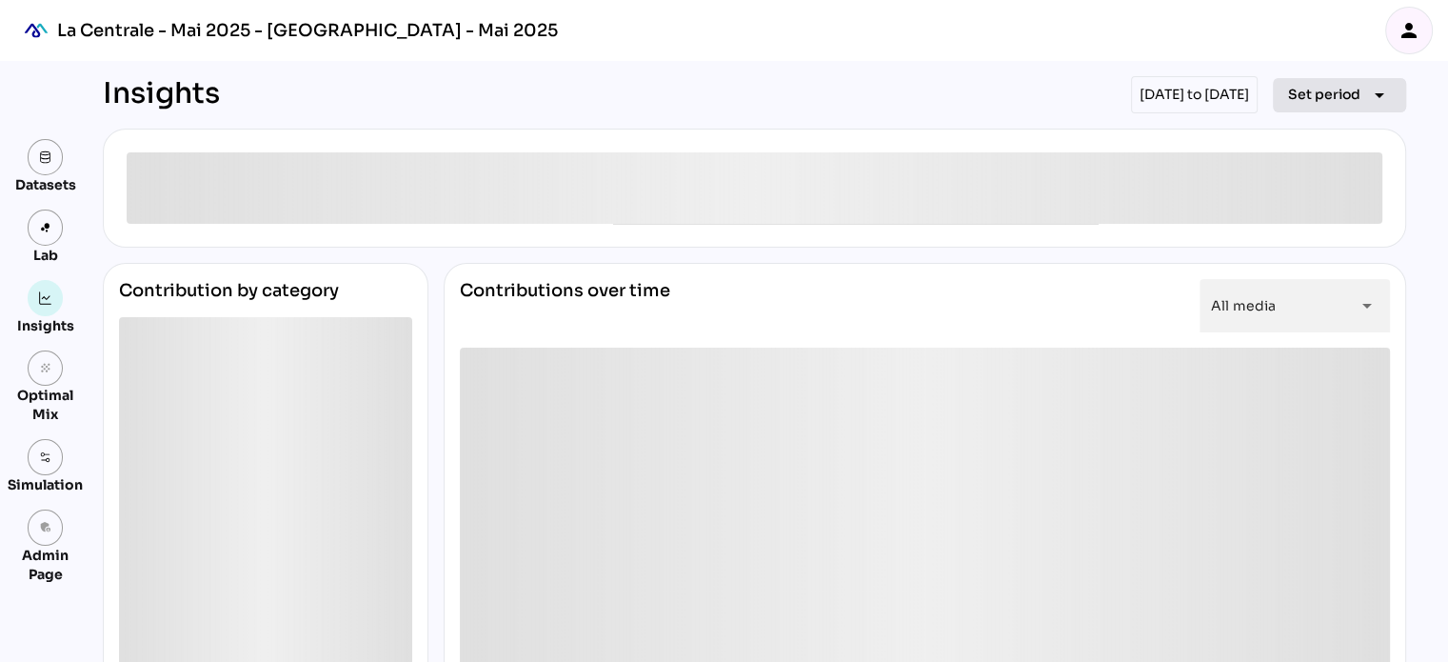
click at [1343, 92] on span "Set period" at bounding box center [1324, 94] width 72 height 23
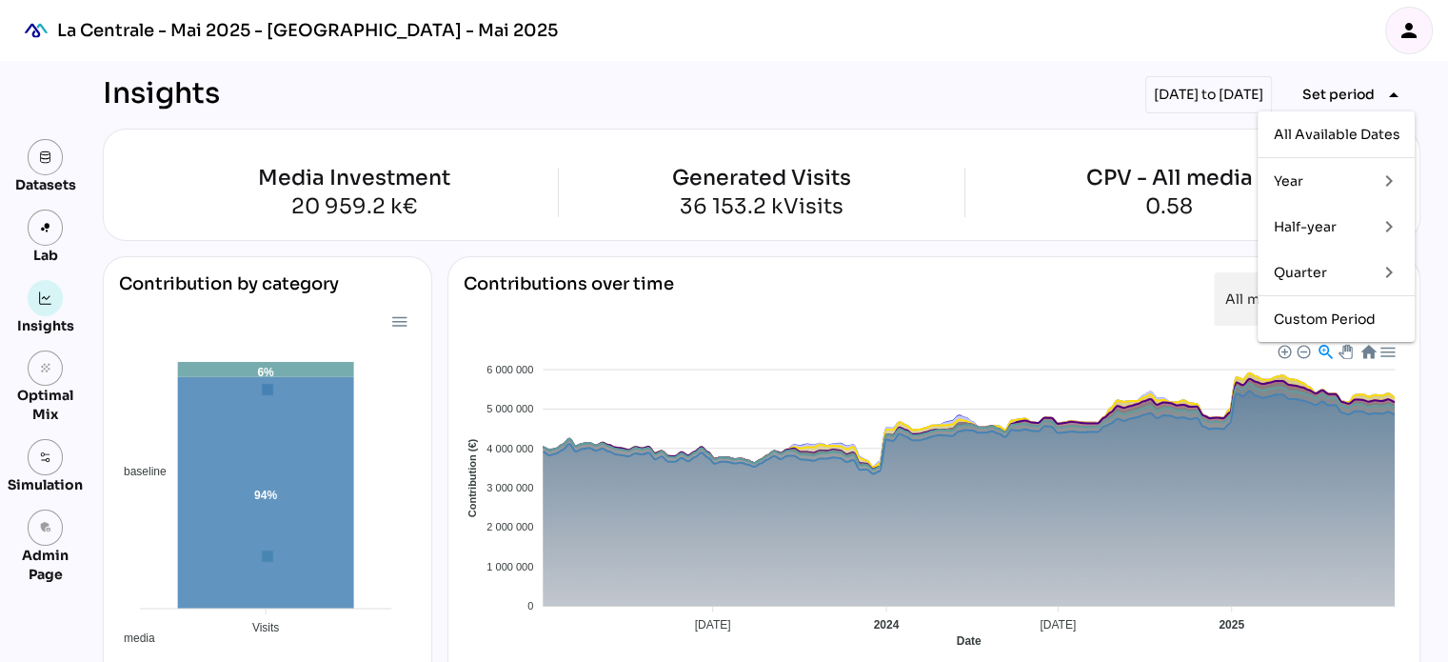
click at [1322, 269] on div "Quarter" at bounding box center [1317, 273] width 89 height 16
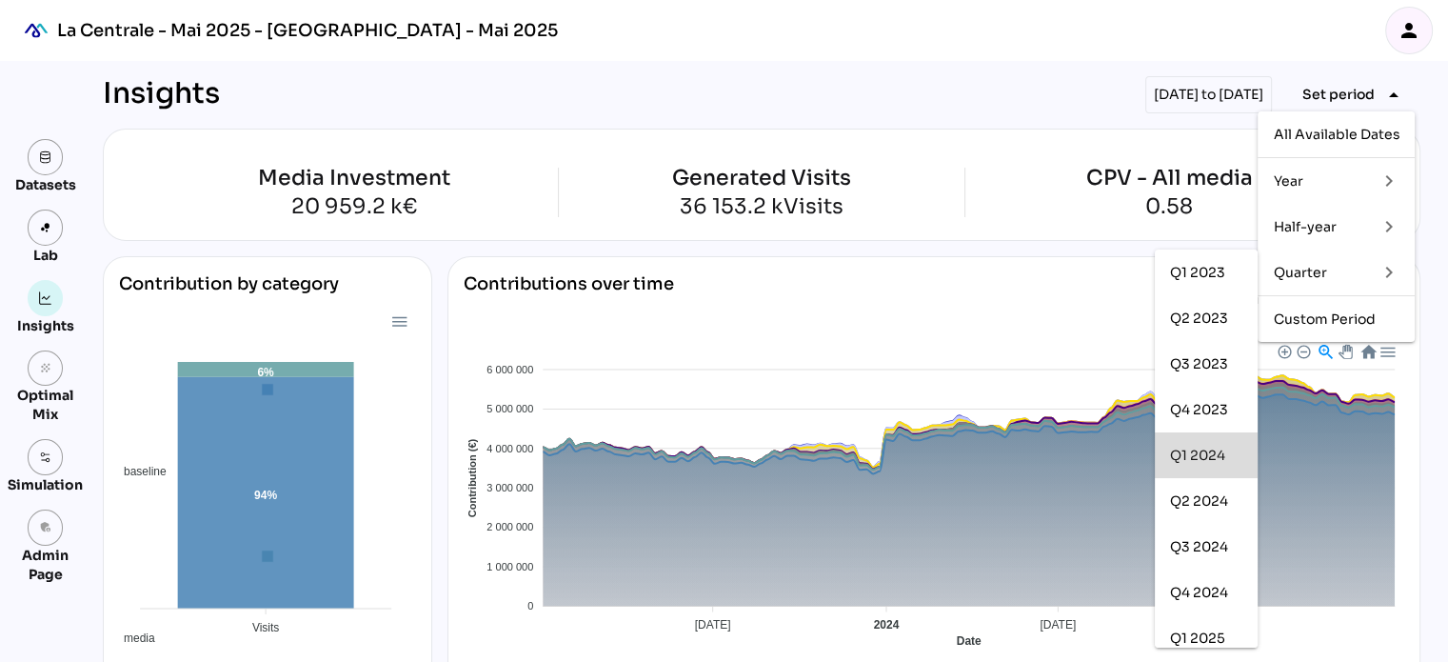
click at [1188, 450] on div "Q1 2024" at bounding box center [1206, 456] width 72 height 16
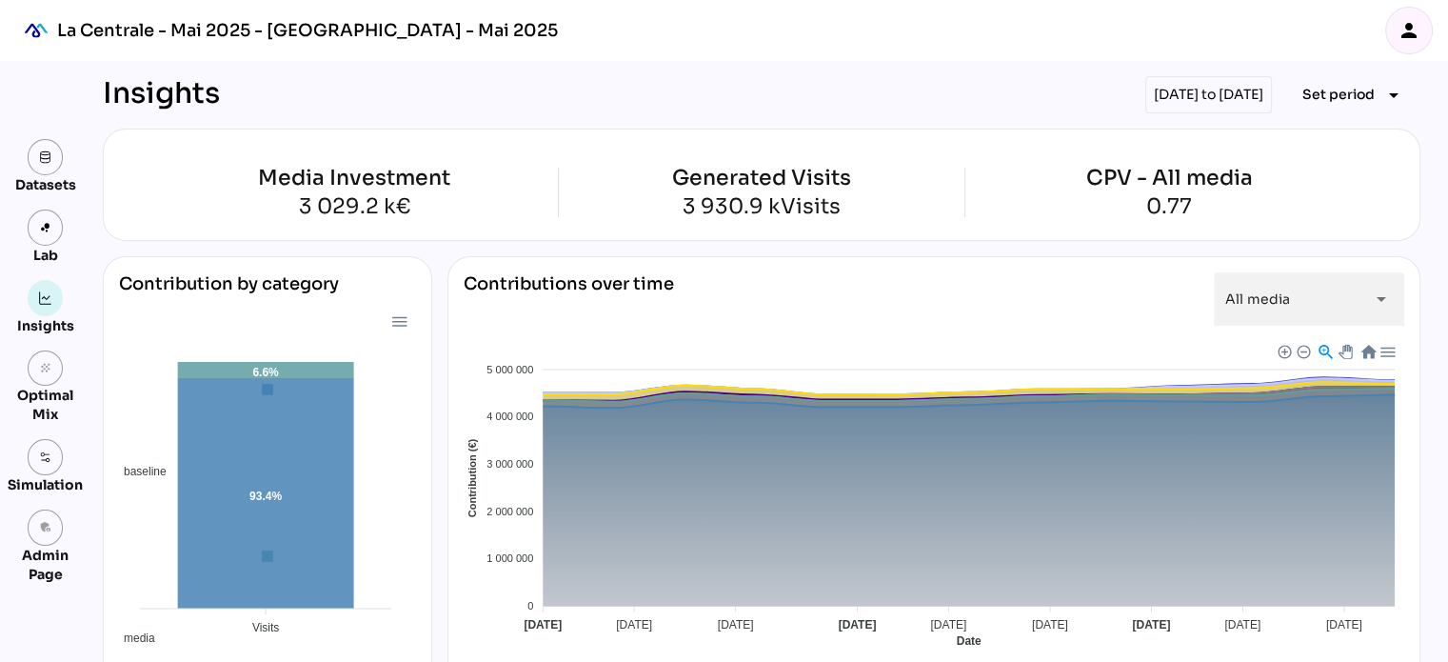
click at [1422, 31] on div "person" at bounding box center [1409, 31] width 46 height 46
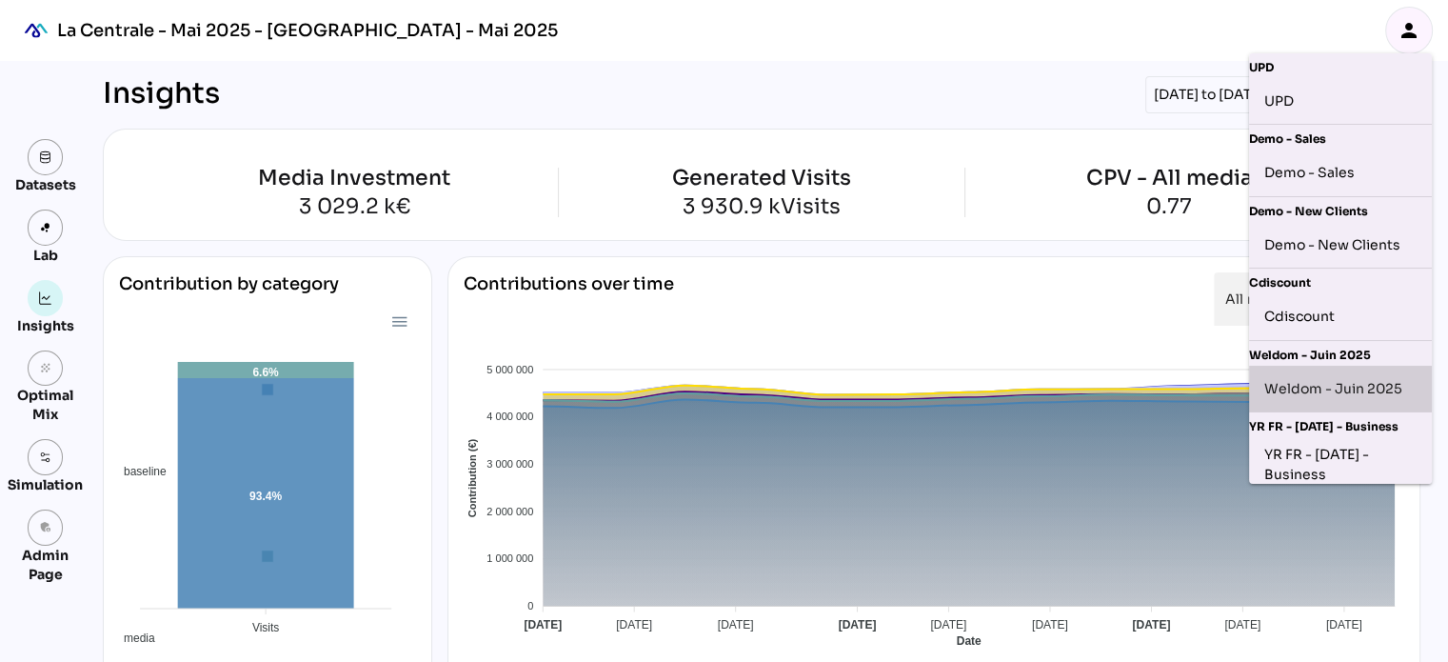
click at [1325, 384] on div "Weldom - Juin 2025" at bounding box center [1340, 388] width 152 height 30
